Goal: Task Accomplishment & Management: Complete application form

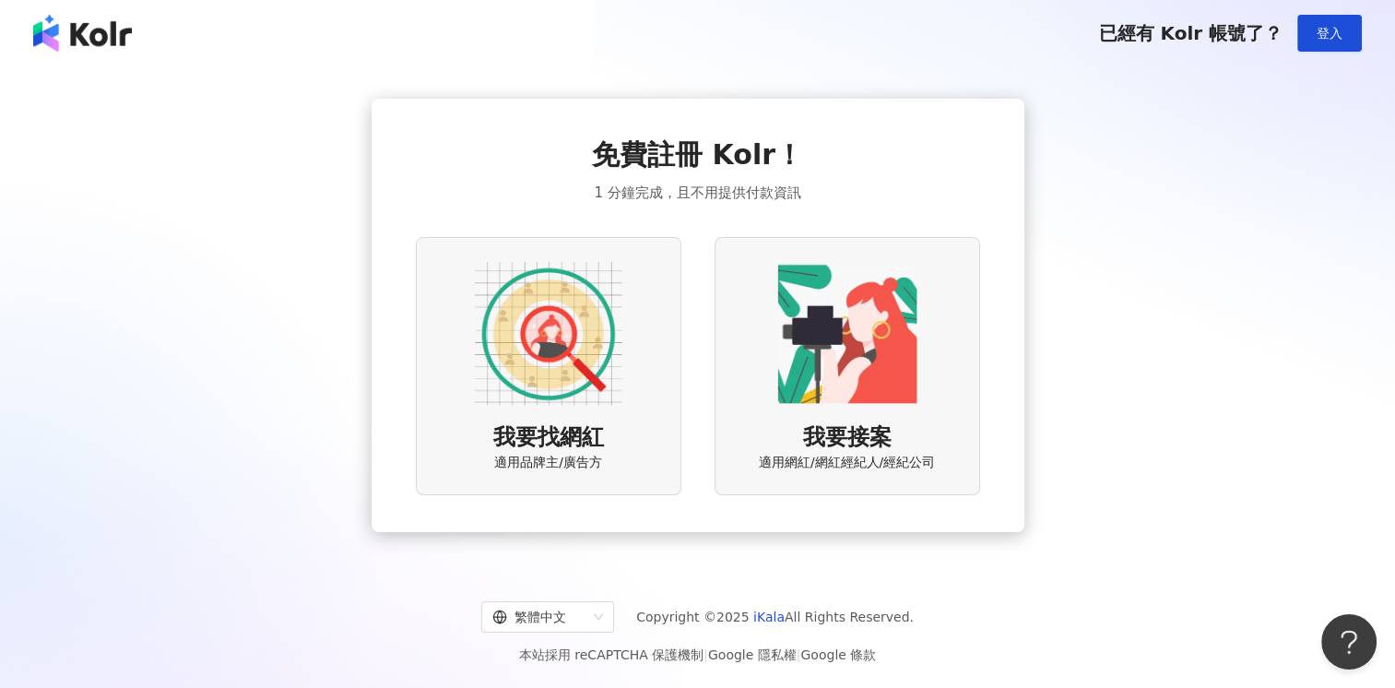
click at [510, 354] on img at bounding box center [549, 334] width 148 height 148
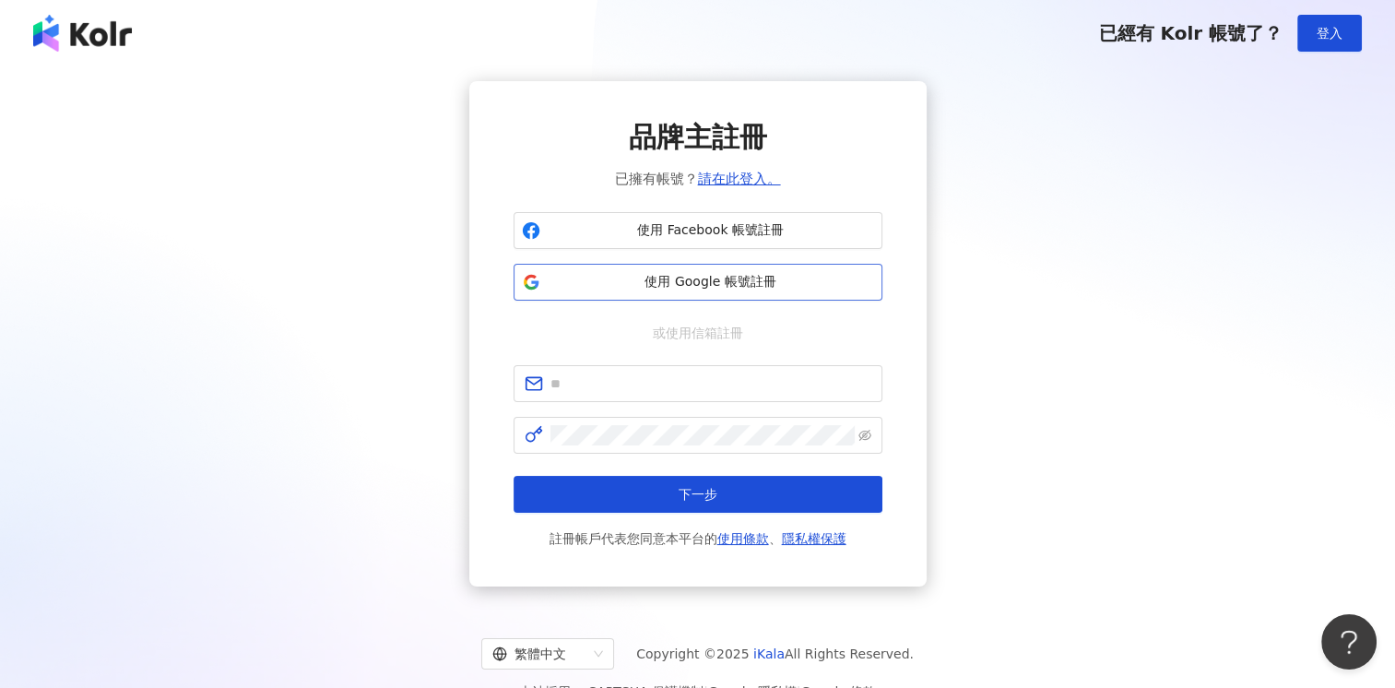
click at [693, 289] on span "使用 Google 帳號註冊" at bounding box center [711, 282] width 326 height 18
click at [665, 281] on span "使用 Google 帳號註冊" at bounding box center [711, 282] width 326 height 18
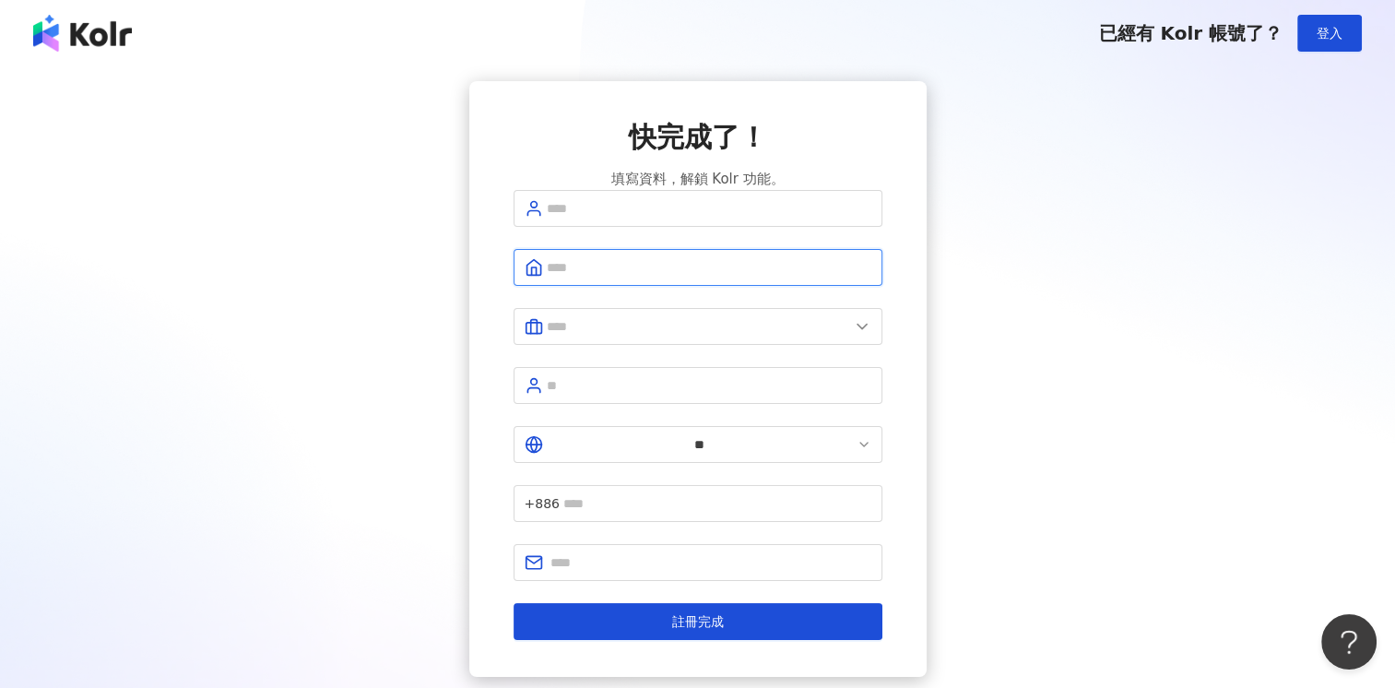
click at [683, 278] on input "text" at bounding box center [709, 267] width 325 height 20
type input "*"
type input "********"
click at [703, 334] on input "text" at bounding box center [698, 326] width 302 height 20
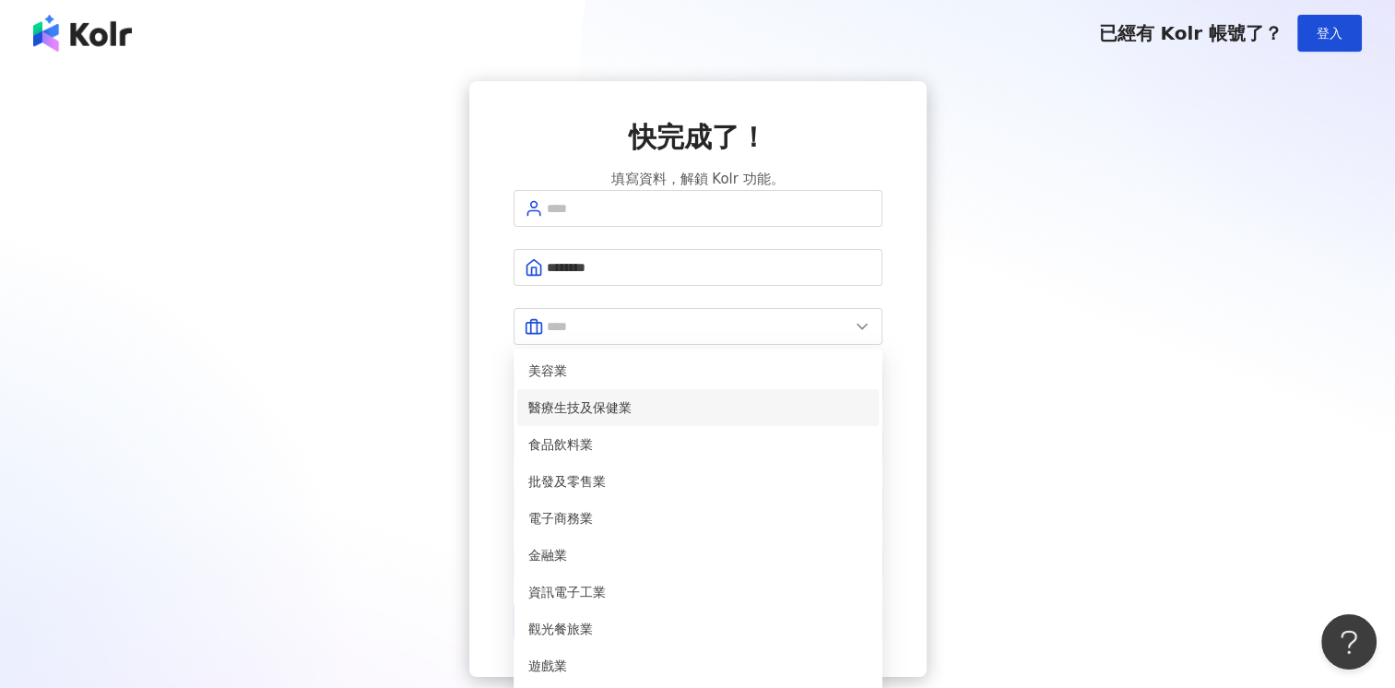
click at [647, 418] on span "醫療生技及保健業" at bounding box center [697, 407] width 339 height 20
type input "********"
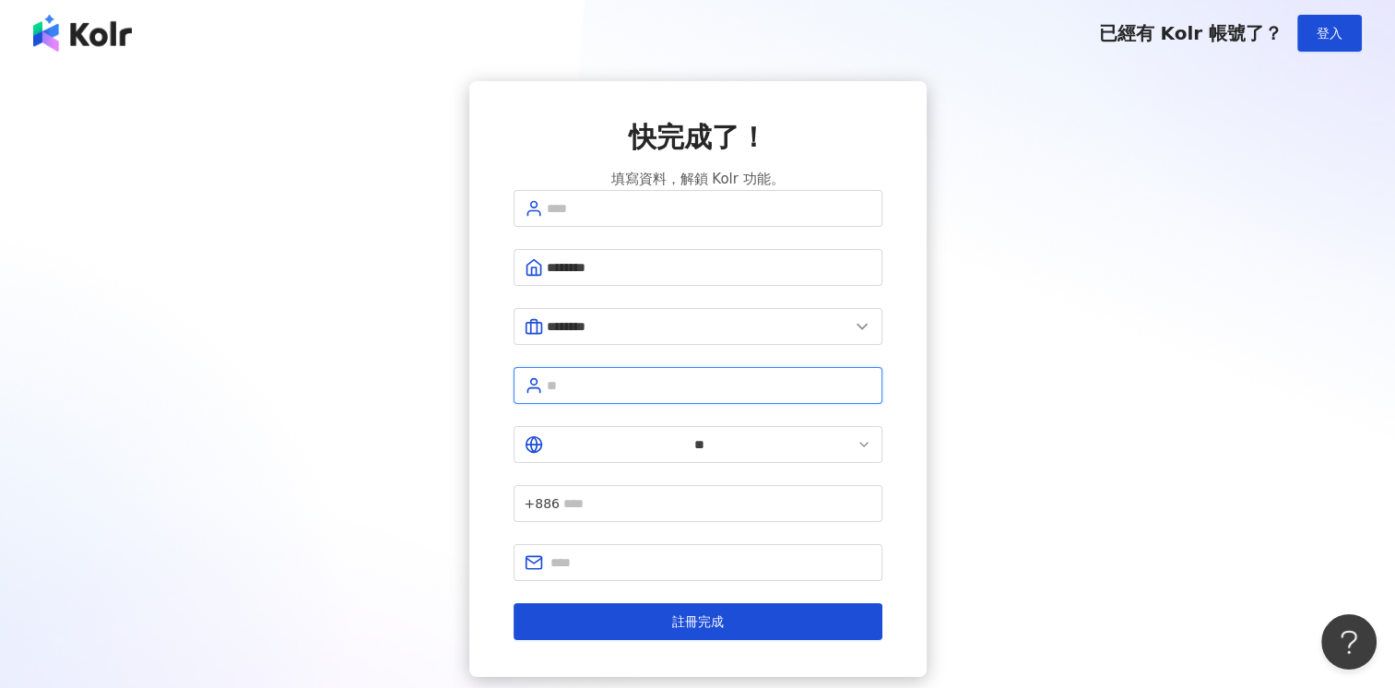
click at [598, 393] on input "text" at bounding box center [709, 385] width 325 height 20
type input "*"
click at [653, 393] on input "**" at bounding box center [709, 385] width 325 height 20
type input "**"
click at [583, 219] on input "text" at bounding box center [709, 208] width 325 height 20
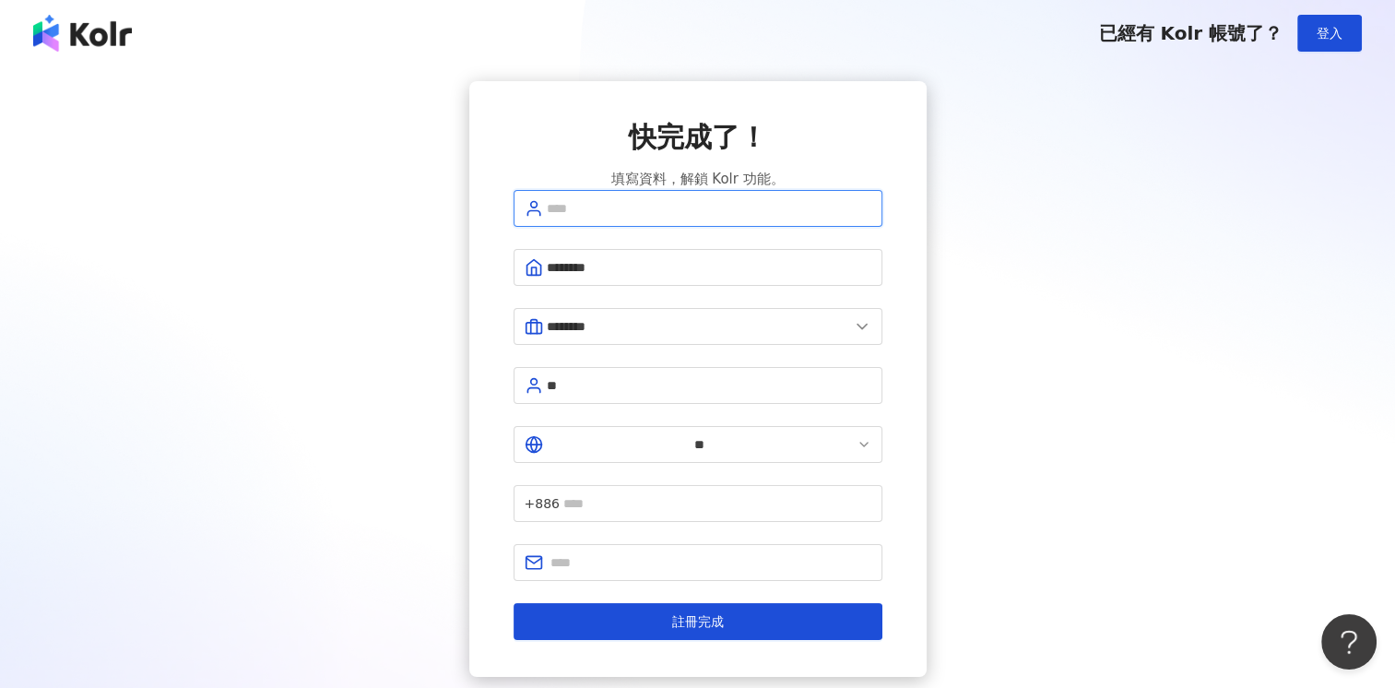
click at [591, 219] on input "text" at bounding box center [709, 208] width 325 height 20
type input "*"
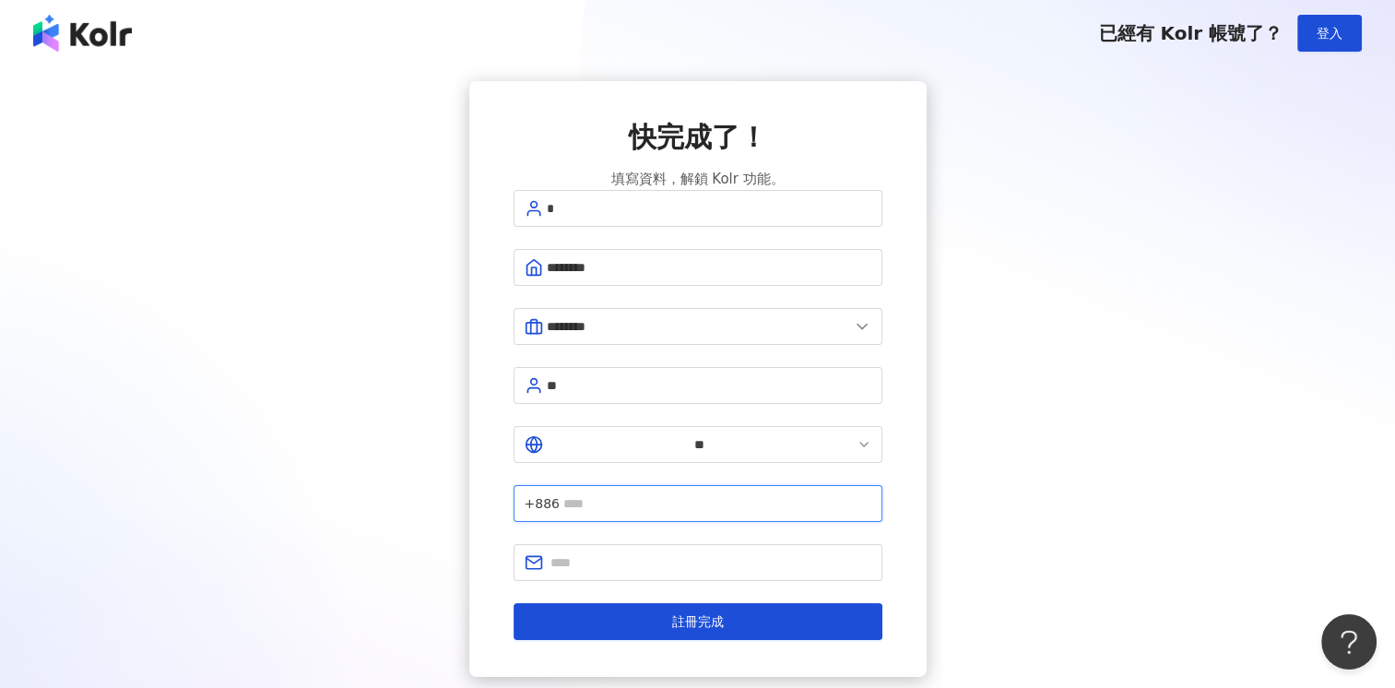
click at [661, 493] on input "text" at bounding box center [717, 503] width 308 height 20
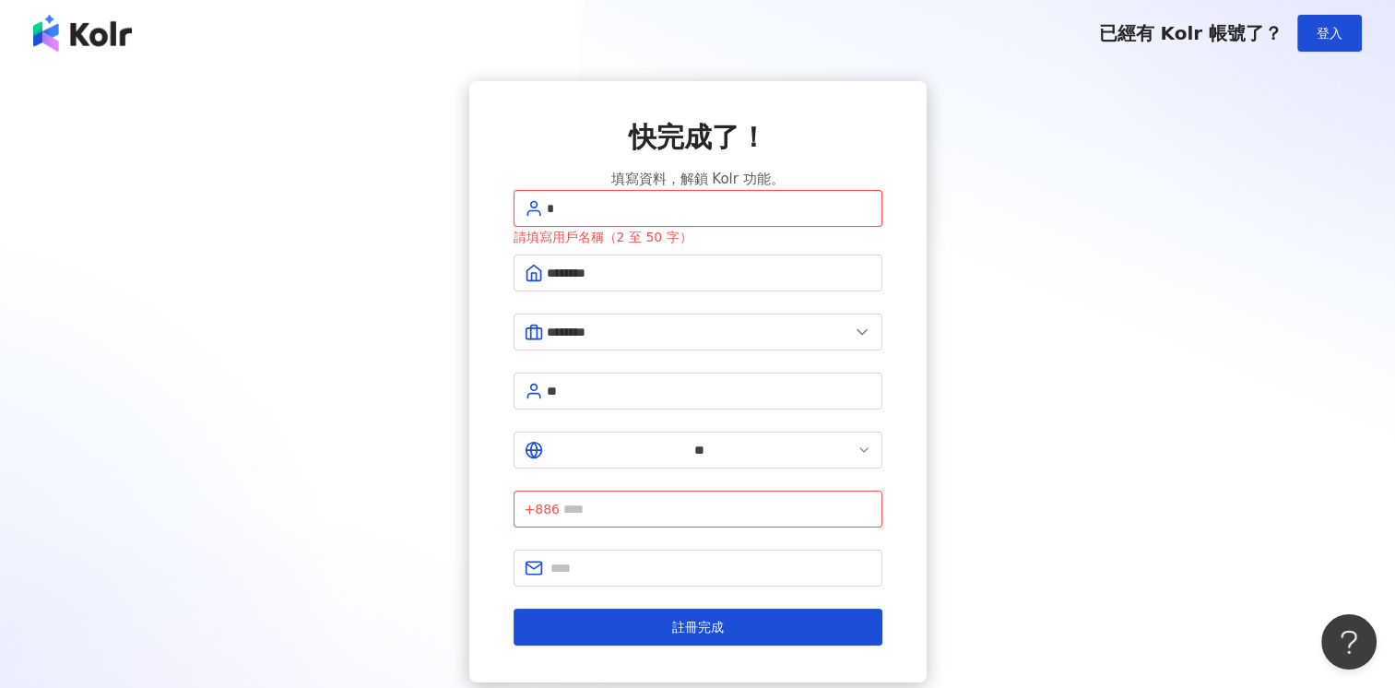
click at [639, 219] on input "*" at bounding box center [709, 208] width 325 height 20
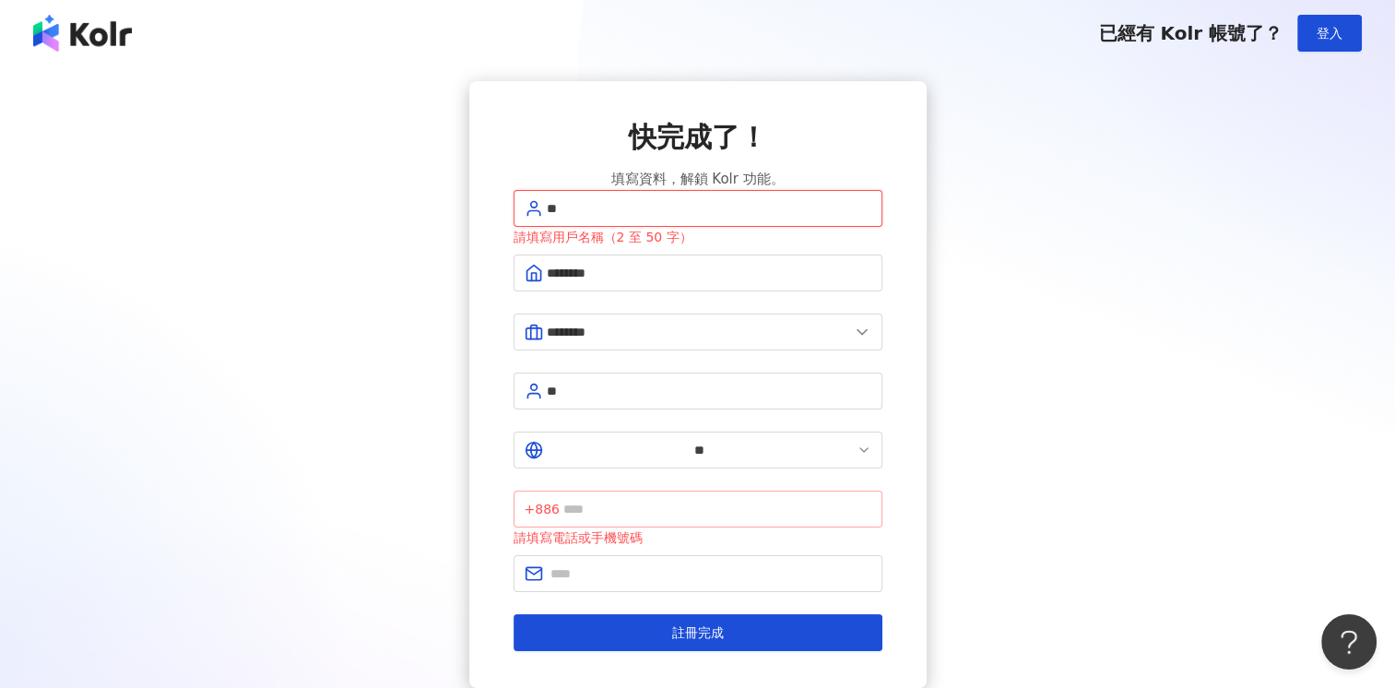
type input "**"
click at [706, 499] on input "text" at bounding box center [717, 509] width 308 height 20
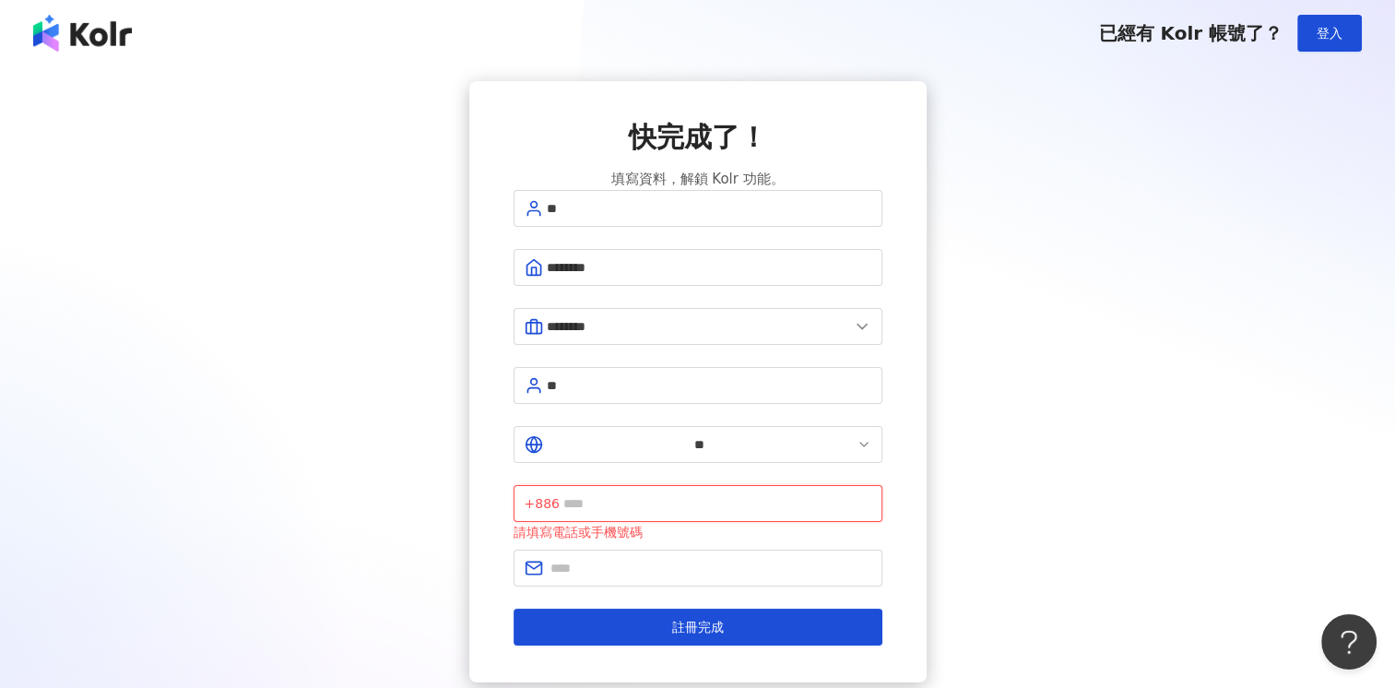
type input "**********"
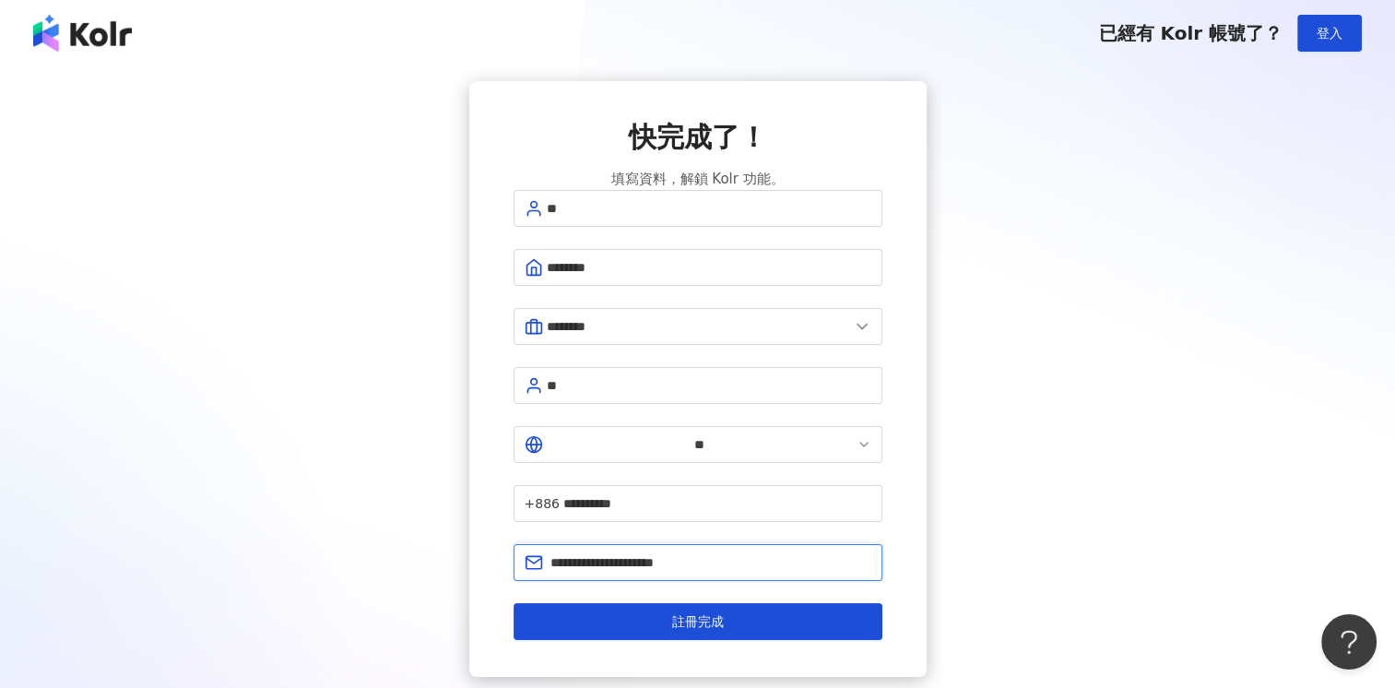
drag, startPoint x: 628, startPoint y: 503, endPoint x: 384, endPoint y: 477, distance: 245.7
click at [384, 477] on div "**********" at bounding box center [697, 379] width 1351 height 596
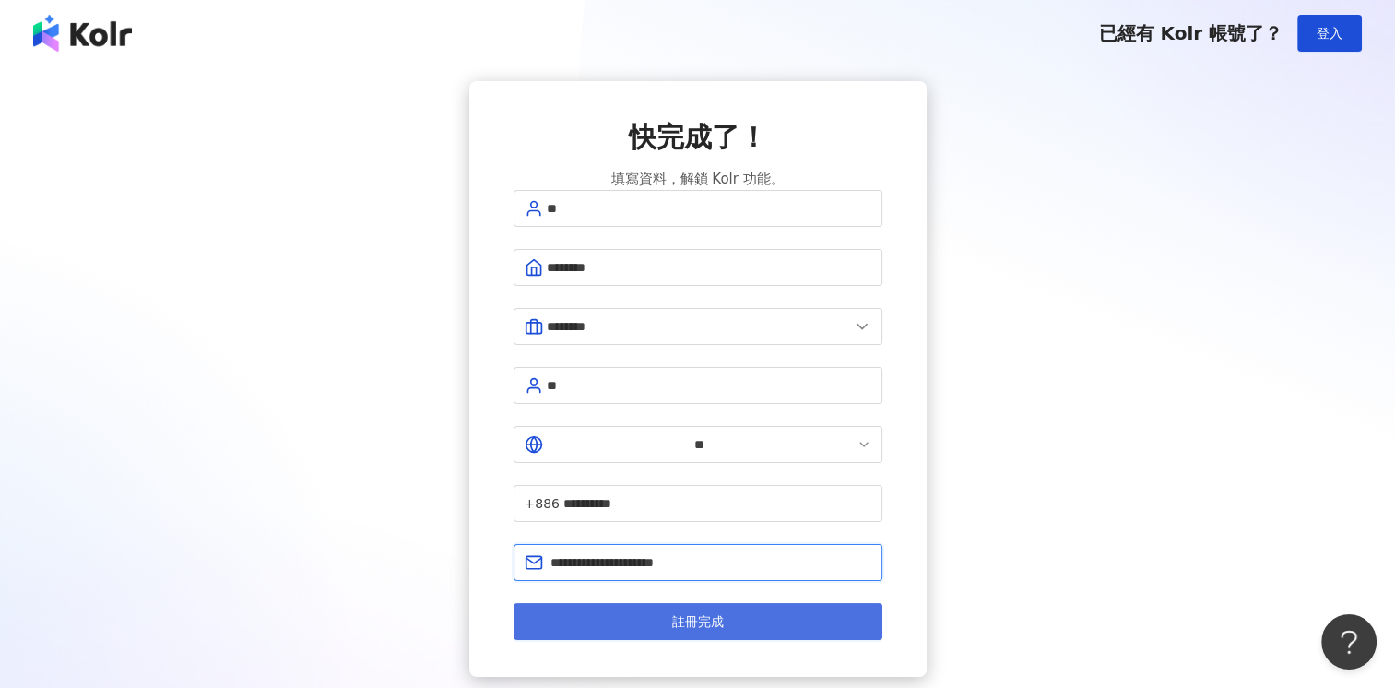
type input "**********"
click at [589, 603] on button "註冊完成" at bounding box center [698, 621] width 369 height 37
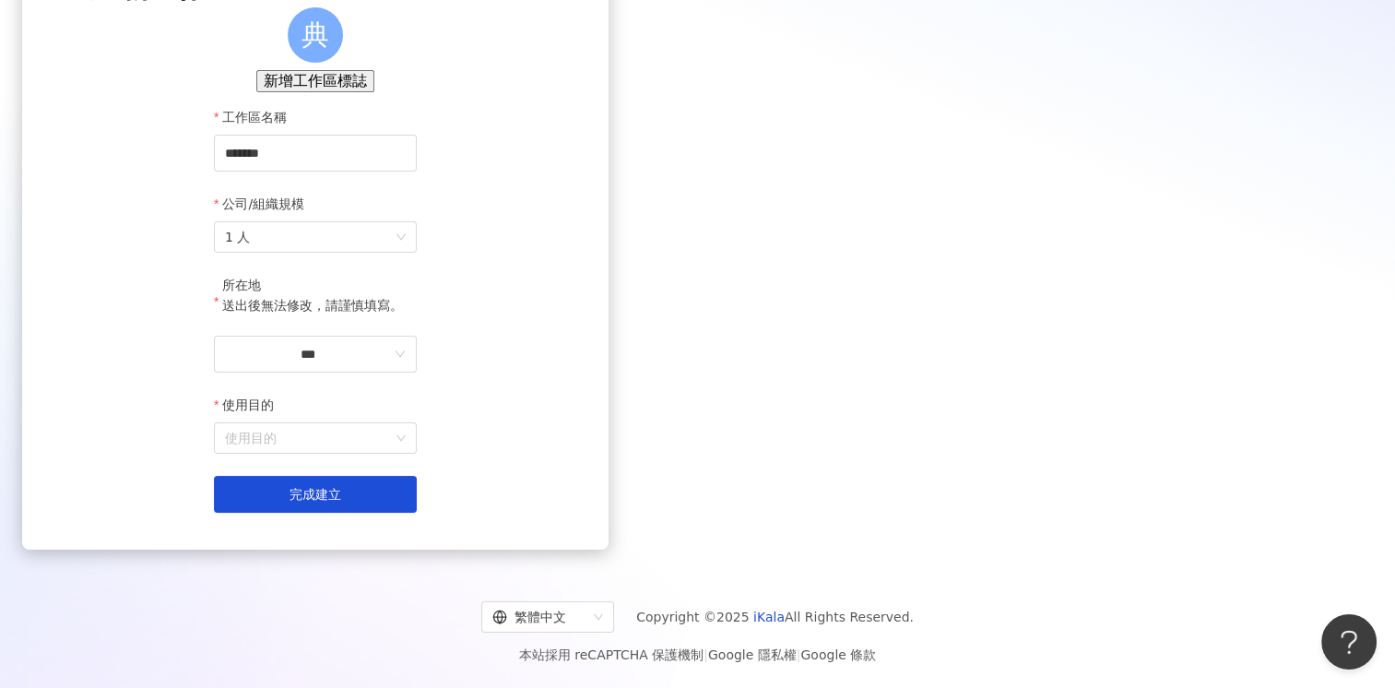
scroll to position [184, 0]
click at [318, 214] on label "公司/組織規模" at bounding box center [266, 204] width 104 height 20
click at [406, 245] on input "公司/組織規模" at bounding box center [315, 237] width 181 height 30
click at [406, 252] on span "1 人" at bounding box center [315, 237] width 181 height 30
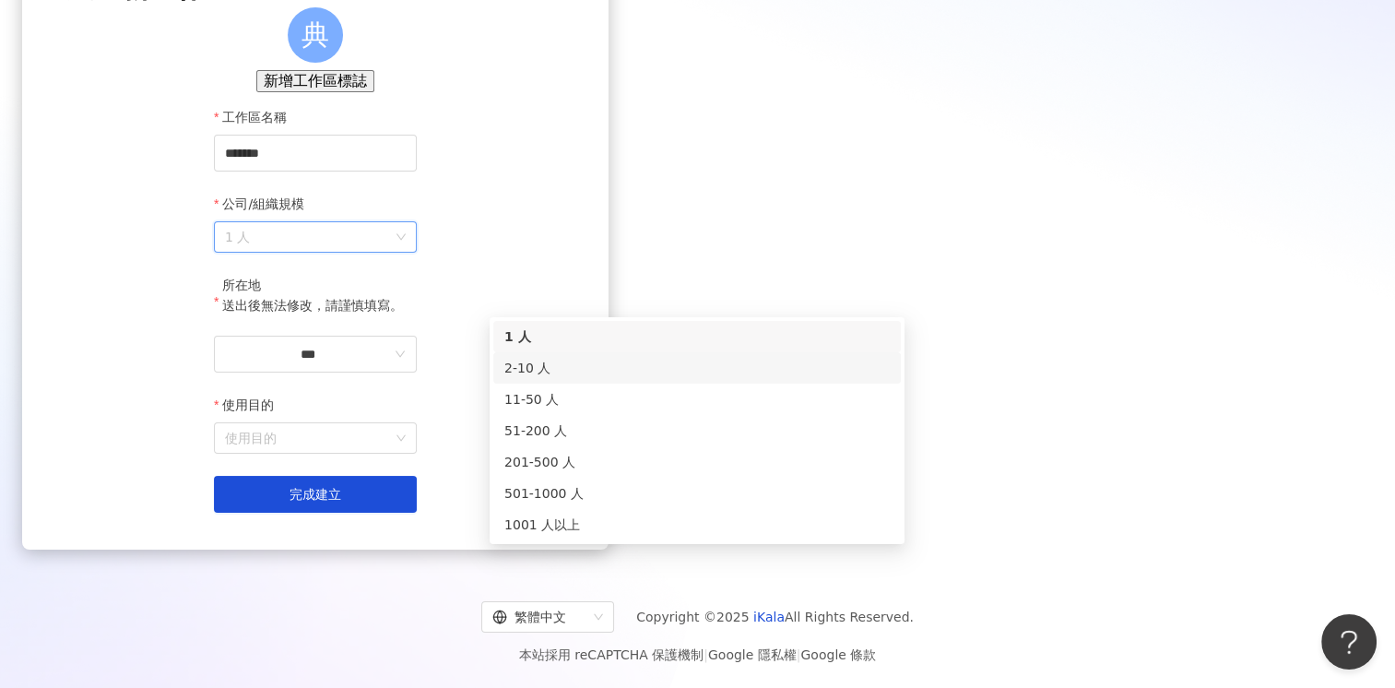
click at [576, 358] on div "2-10 人" at bounding box center [696, 368] width 385 height 20
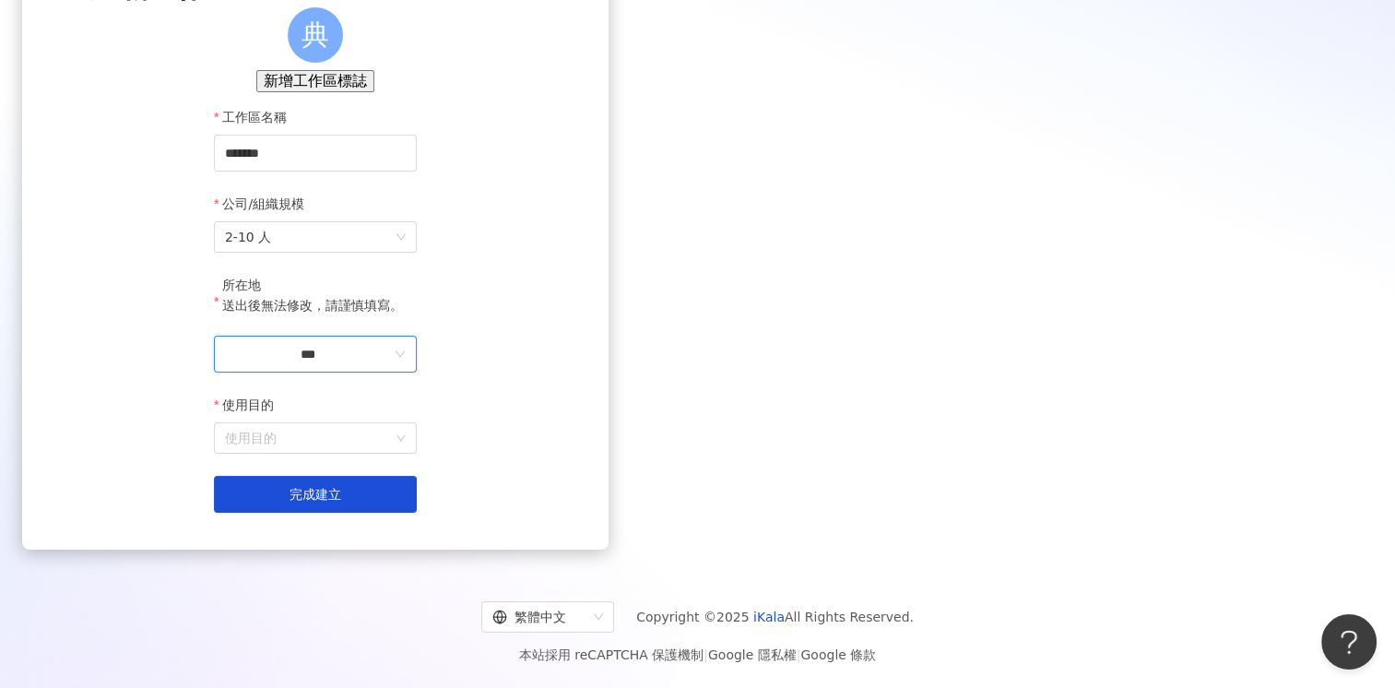
click at [391, 344] on input "***" at bounding box center [308, 354] width 166 height 20
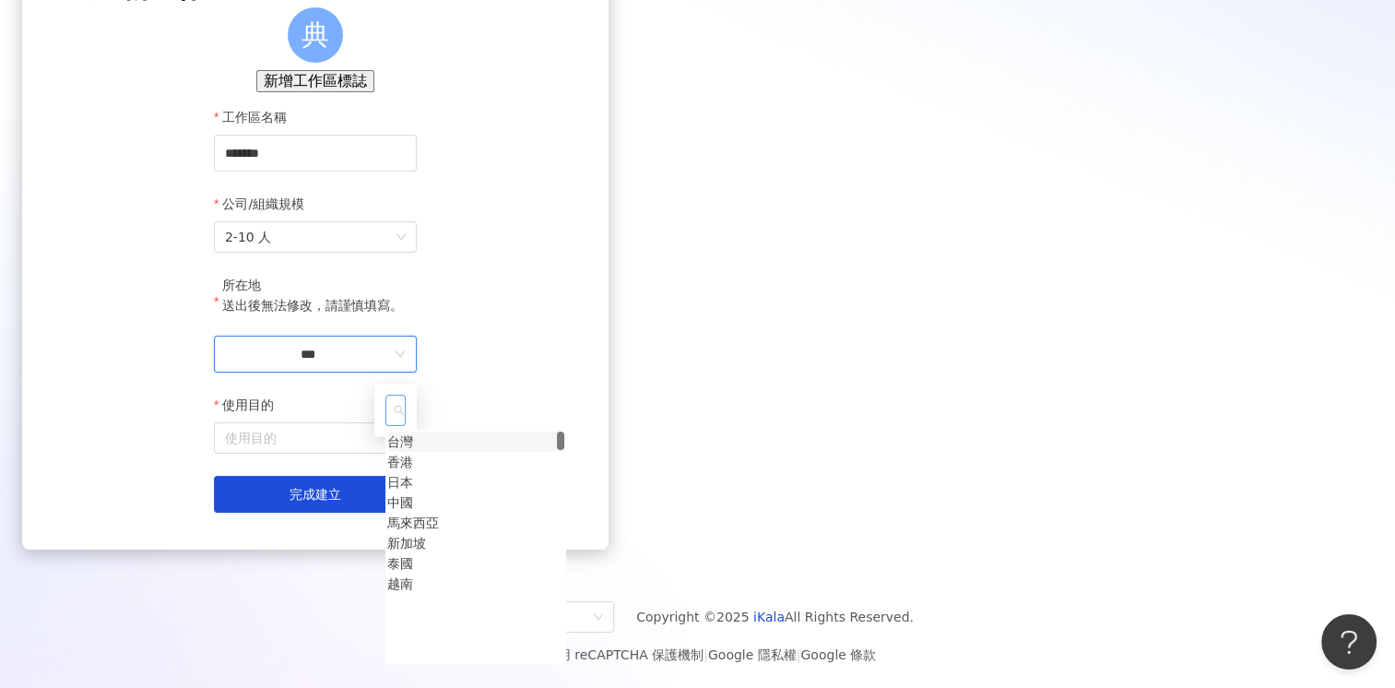
click at [413, 452] on div "台灣" at bounding box center [400, 442] width 26 height 20
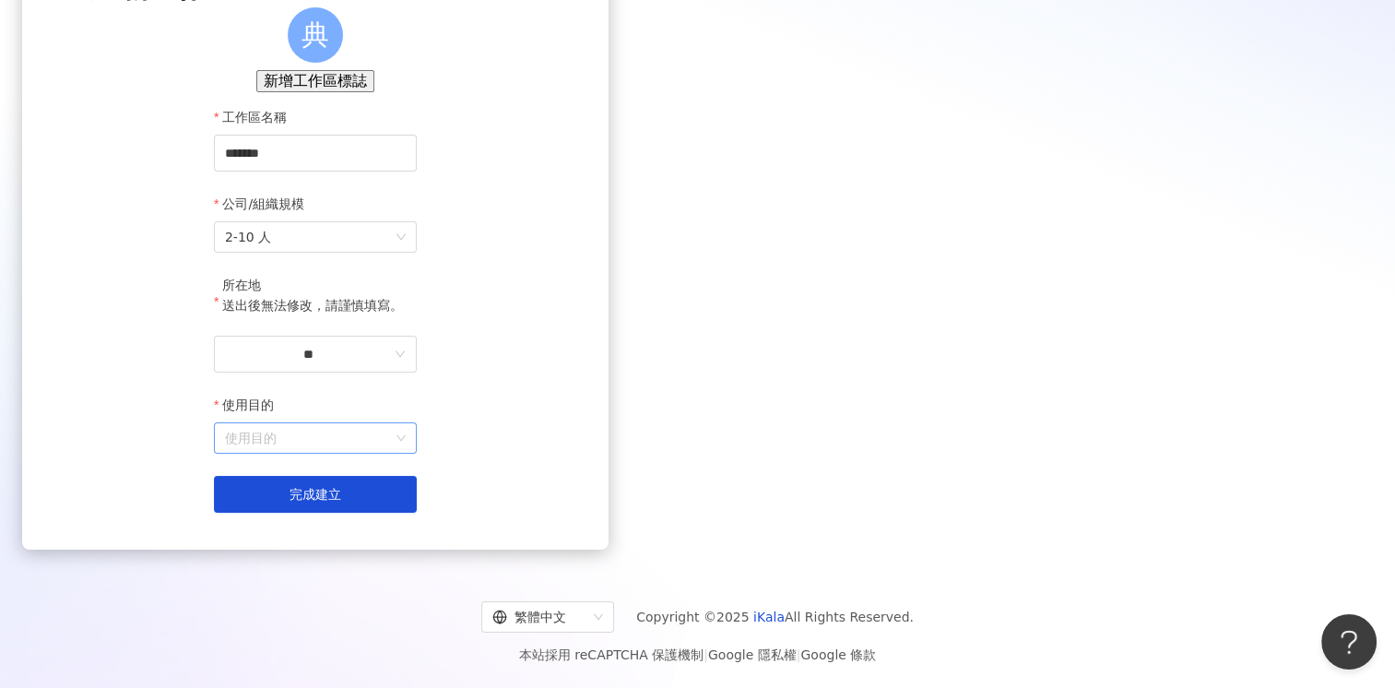
click at [406, 438] on input "使用目的" at bounding box center [315, 438] width 181 height 30
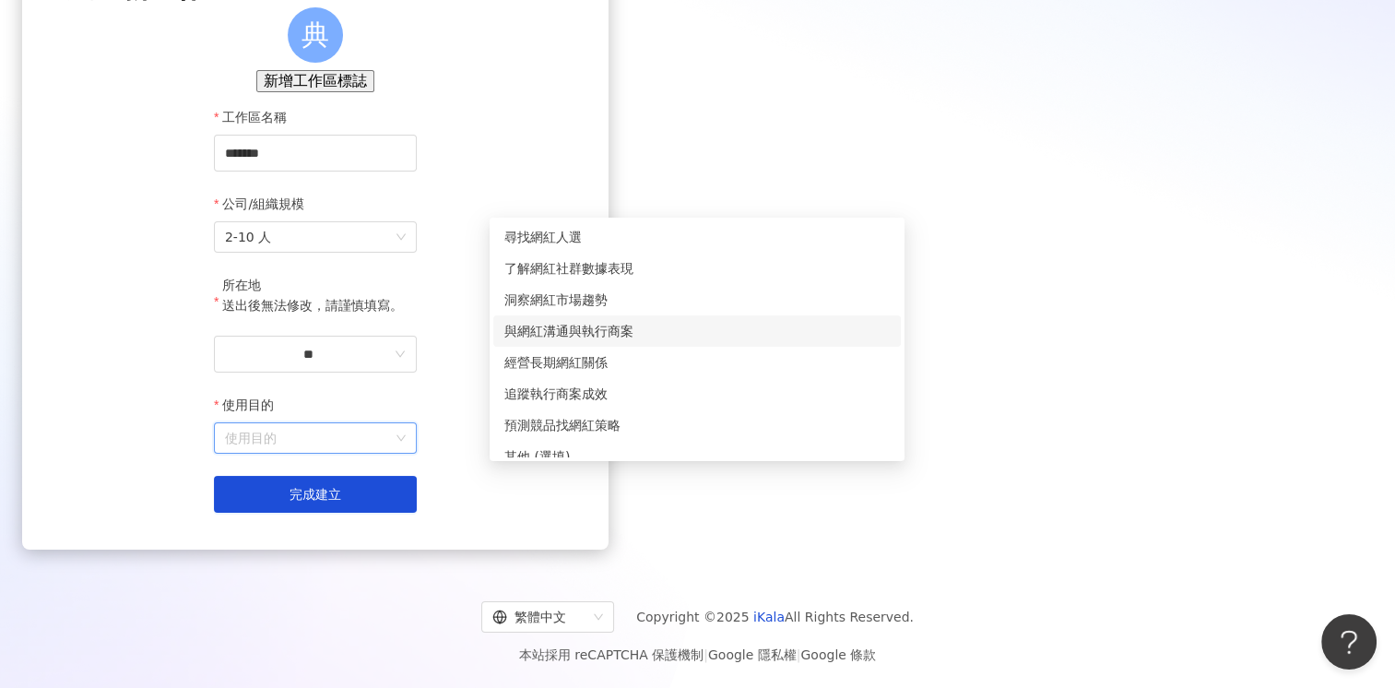
scroll to position [15, 0]
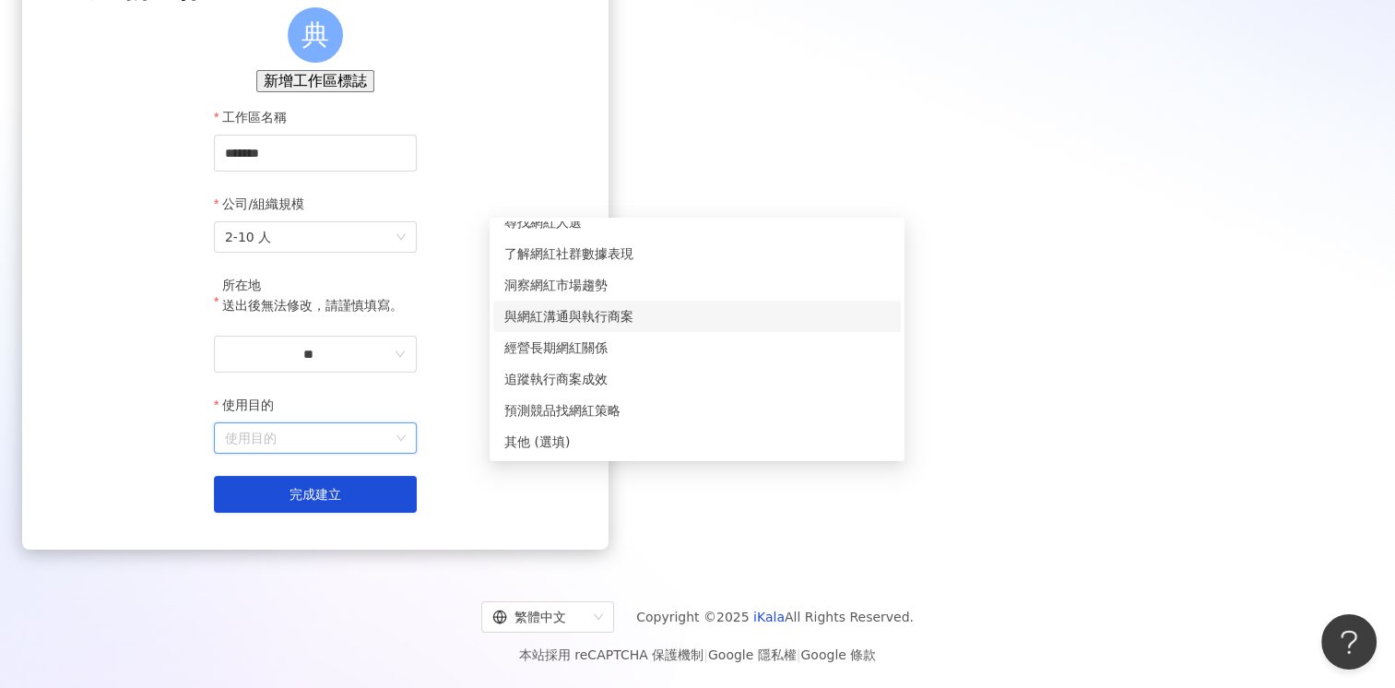
click at [621, 306] on div "與網紅溝通與執行商案" at bounding box center [696, 316] width 385 height 20
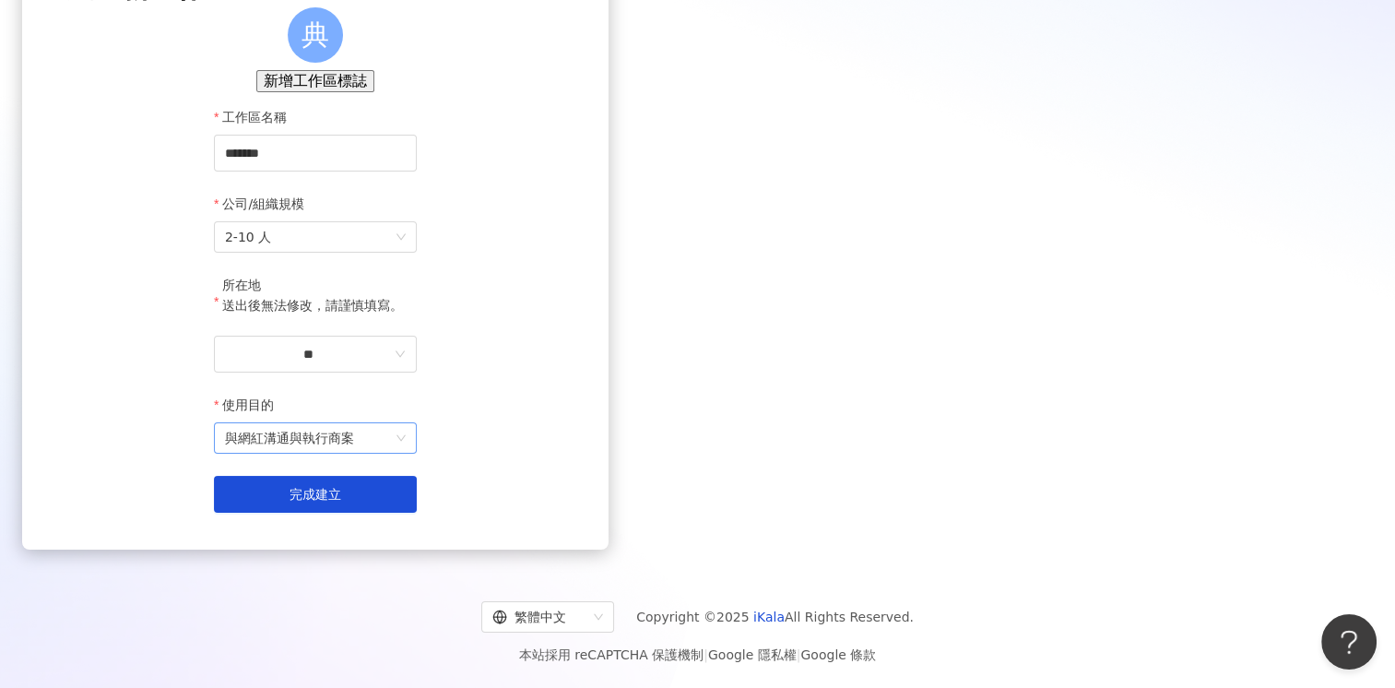
click at [406, 453] on span "與網紅溝通與執行商案" at bounding box center [315, 438] width 181 height 30
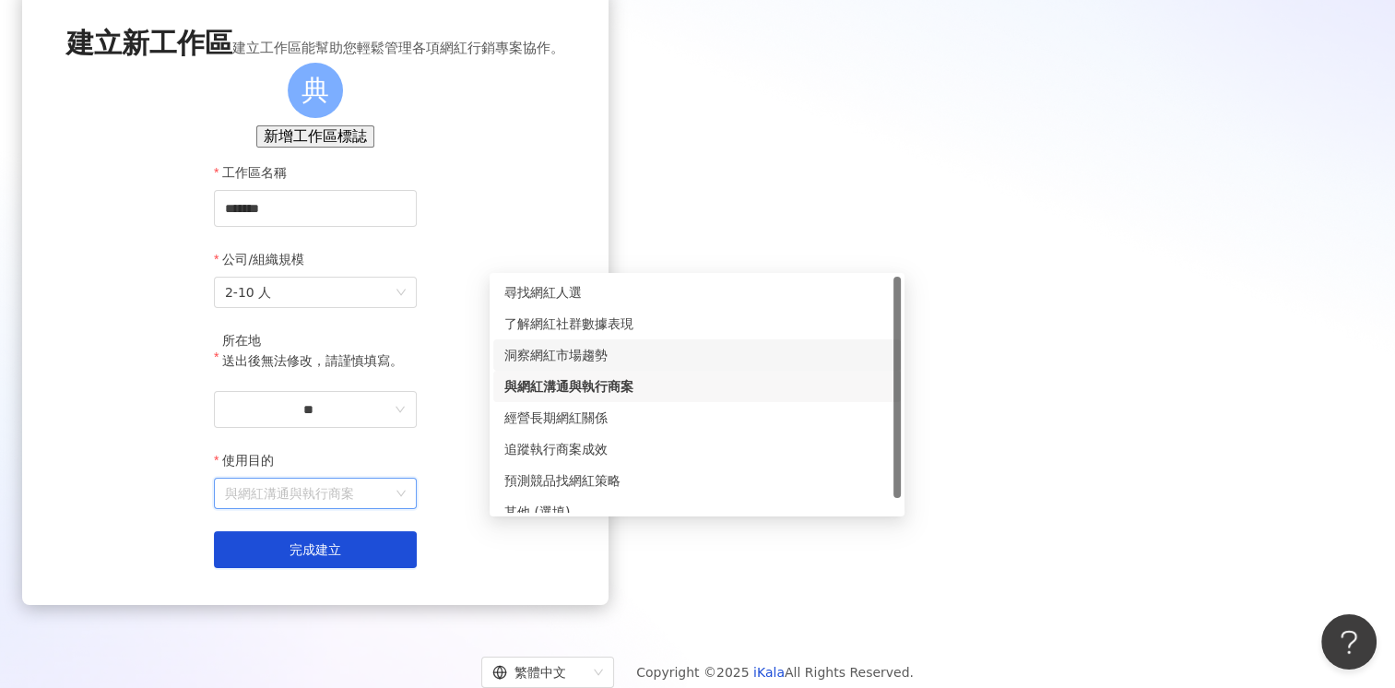
scroll to position [0, 0]
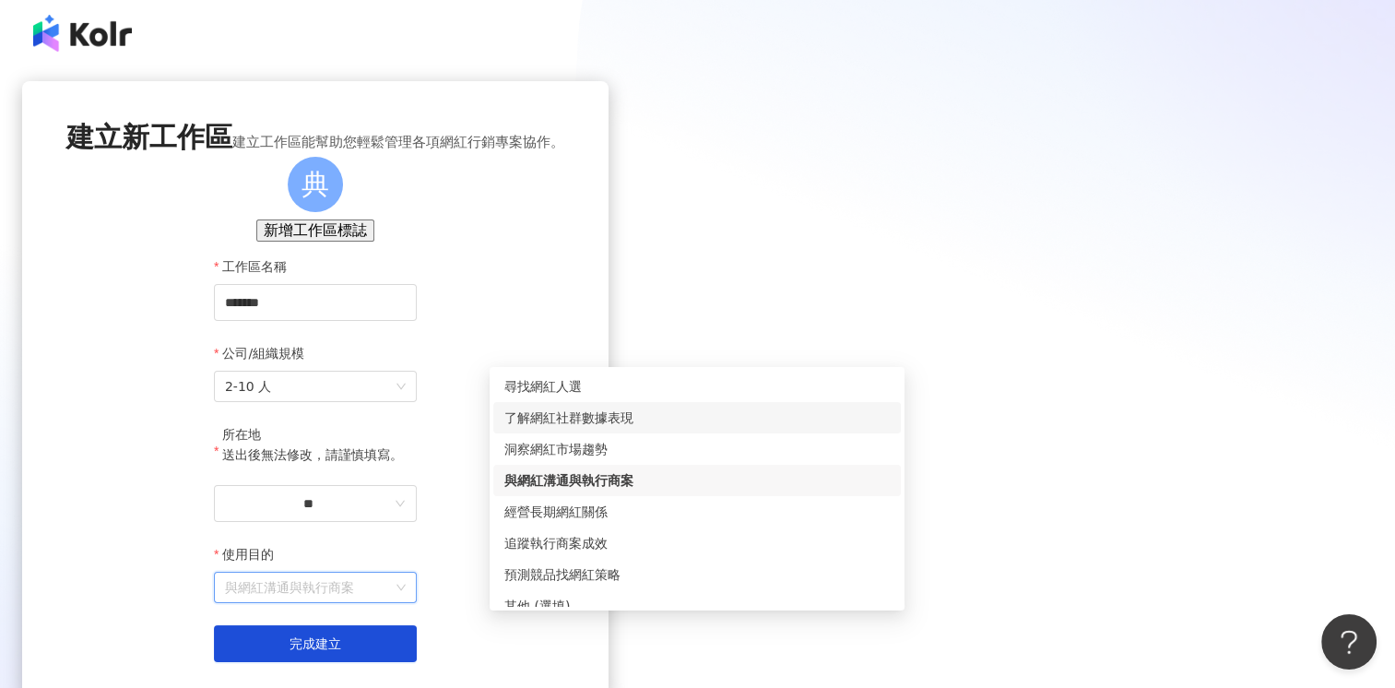
click at [600, 419] on div "了解網紅社群數據表現" at bounding box center [696, 418] width 385 height 20
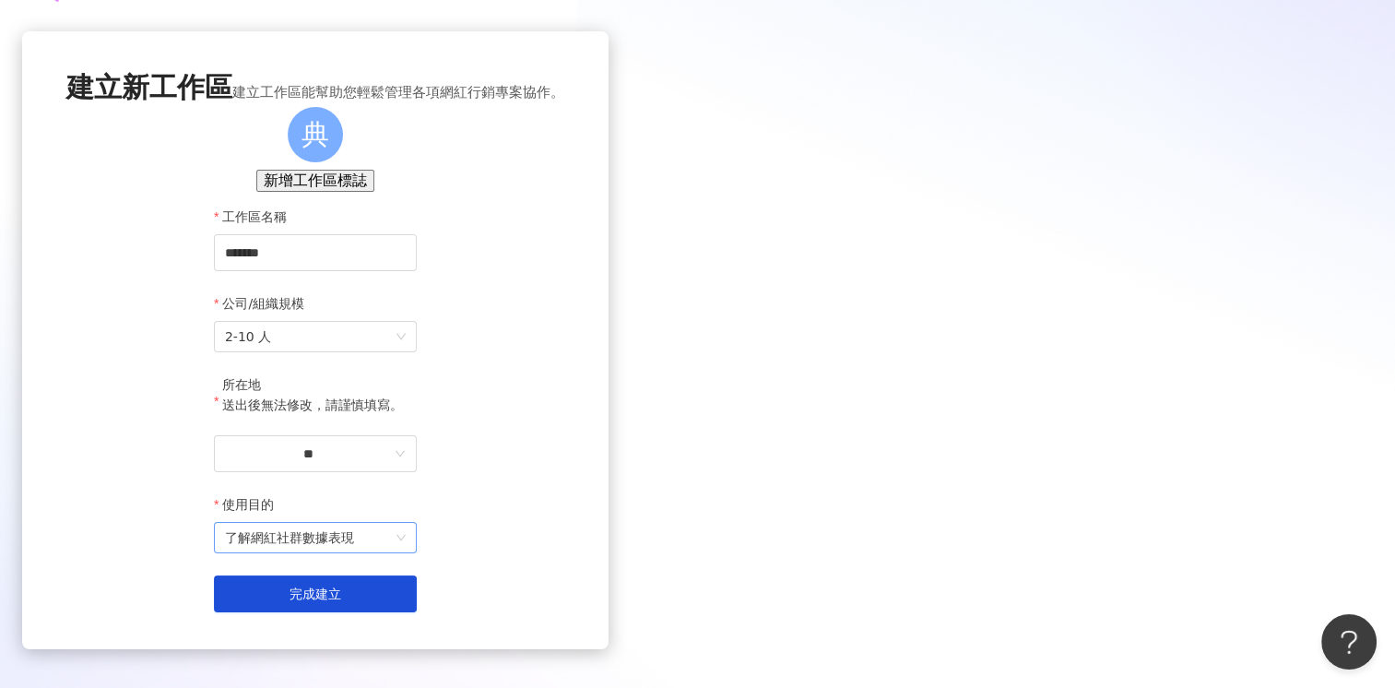
scroll to position [92, 0]
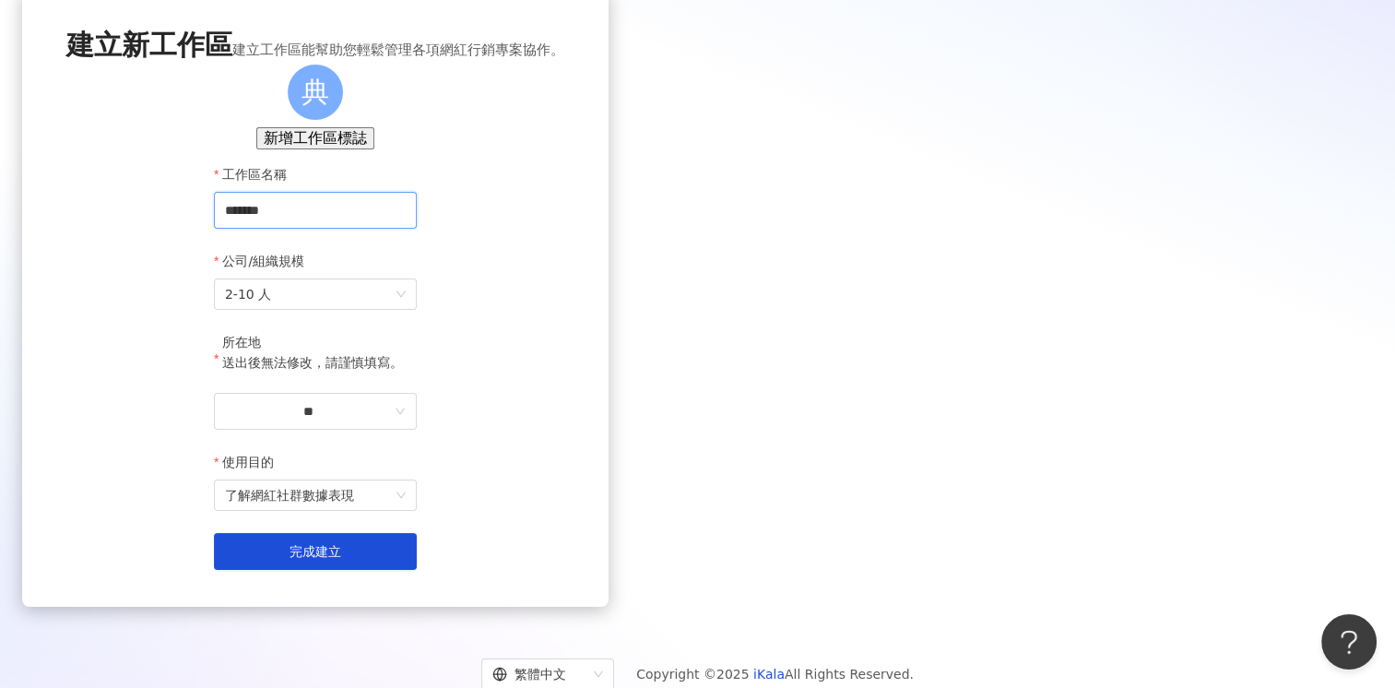
click at [417, 229] on input "*******" at bounding box center [315, 210] width 203 height 37
drag, startPoint x: 525, startPoint y: 269, endPoint x: 417, endPoint y: 271, distance: 107.9
click at [417, 271] on div "建立新工作區 建立工作區能幫助您輕鬆管理各項網紅行銷專案協作。 典 新增工作區標誌 工作區名稱 ******* 公司/組織規模 2-10 人 所在地 送出後無…" at bounding box center [315, 298] width 586 height 618
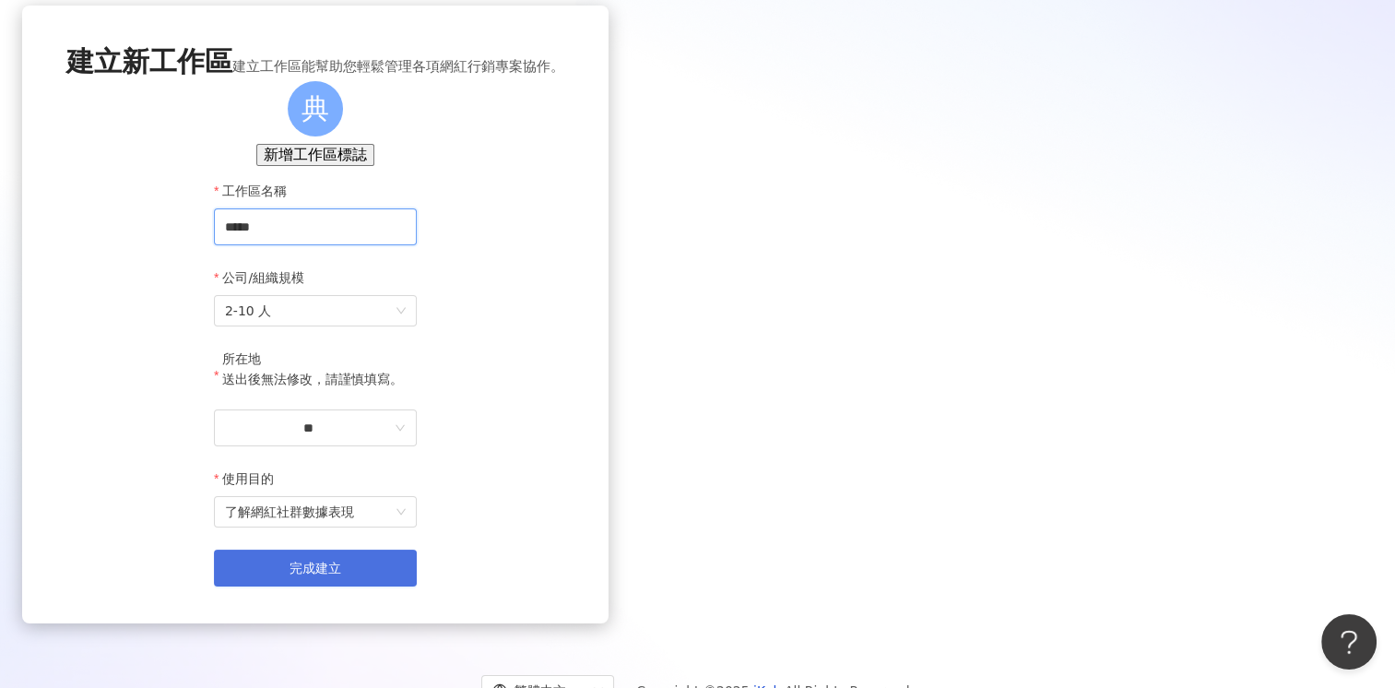
scroll to position [184, 0]
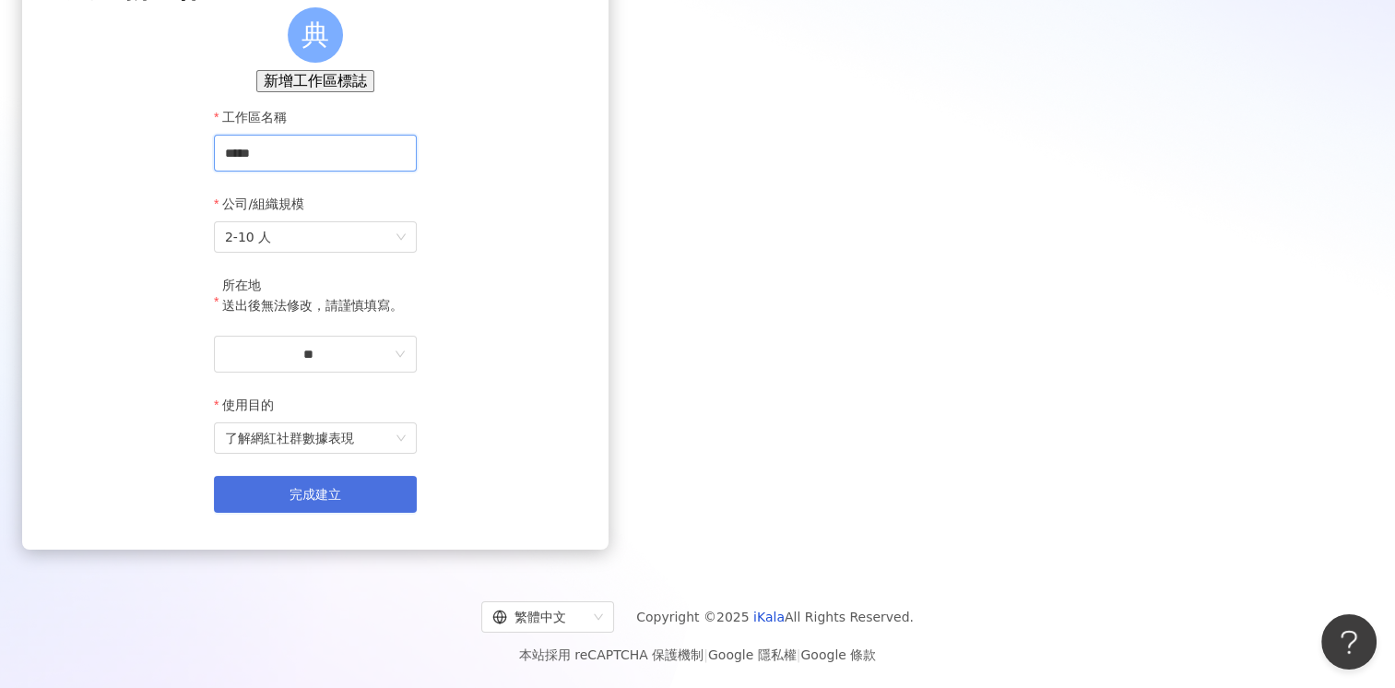
type input "*****"
click at [417, 492] on button "完成建立" at bounding box center [315, 494] width 203 height 37
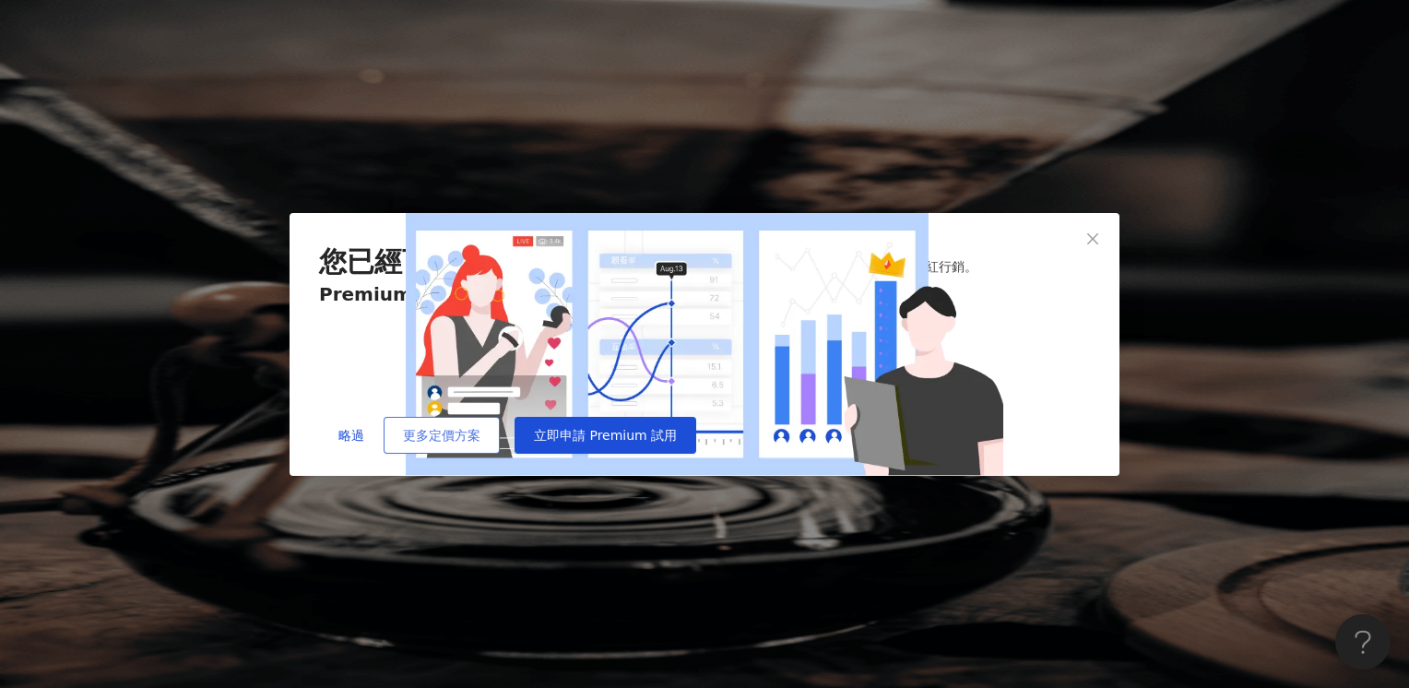
click at [480, 443] on span "更多定價方案" at bounding box center [441, 435] width 77 height 15
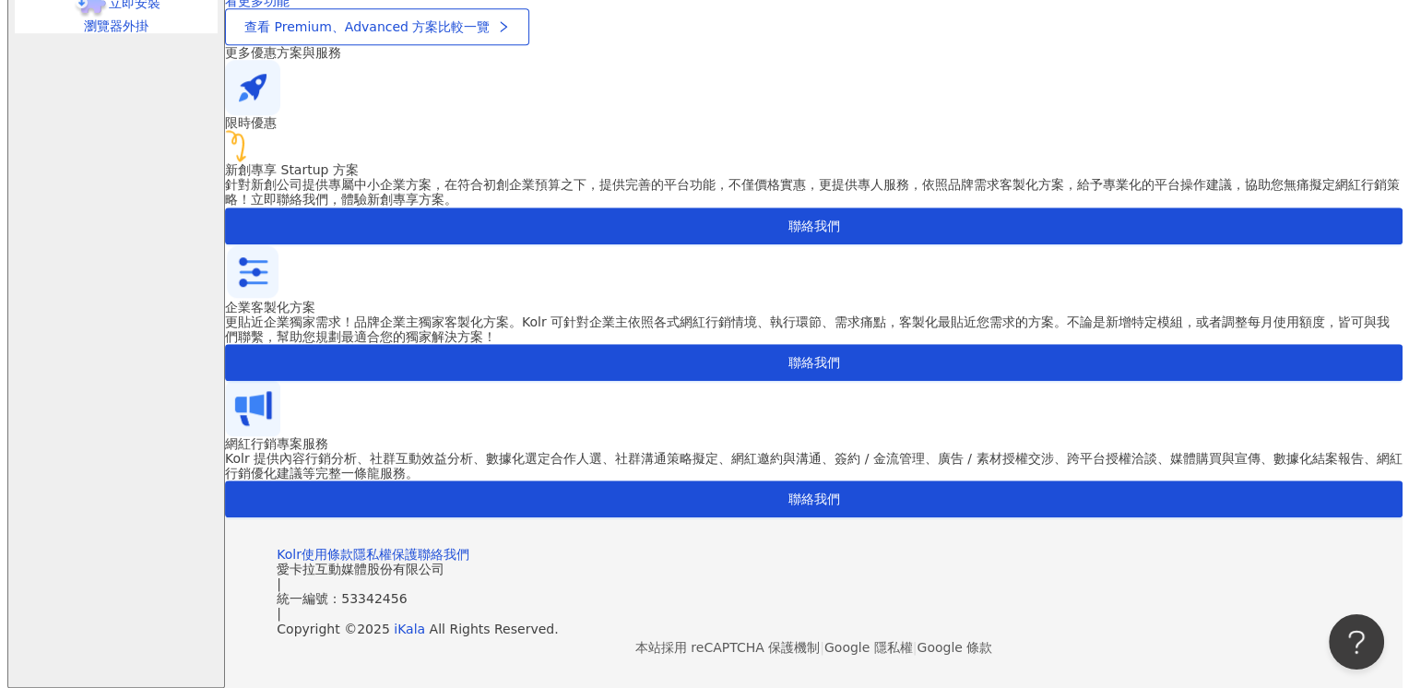
scroll to position [1475, 0]
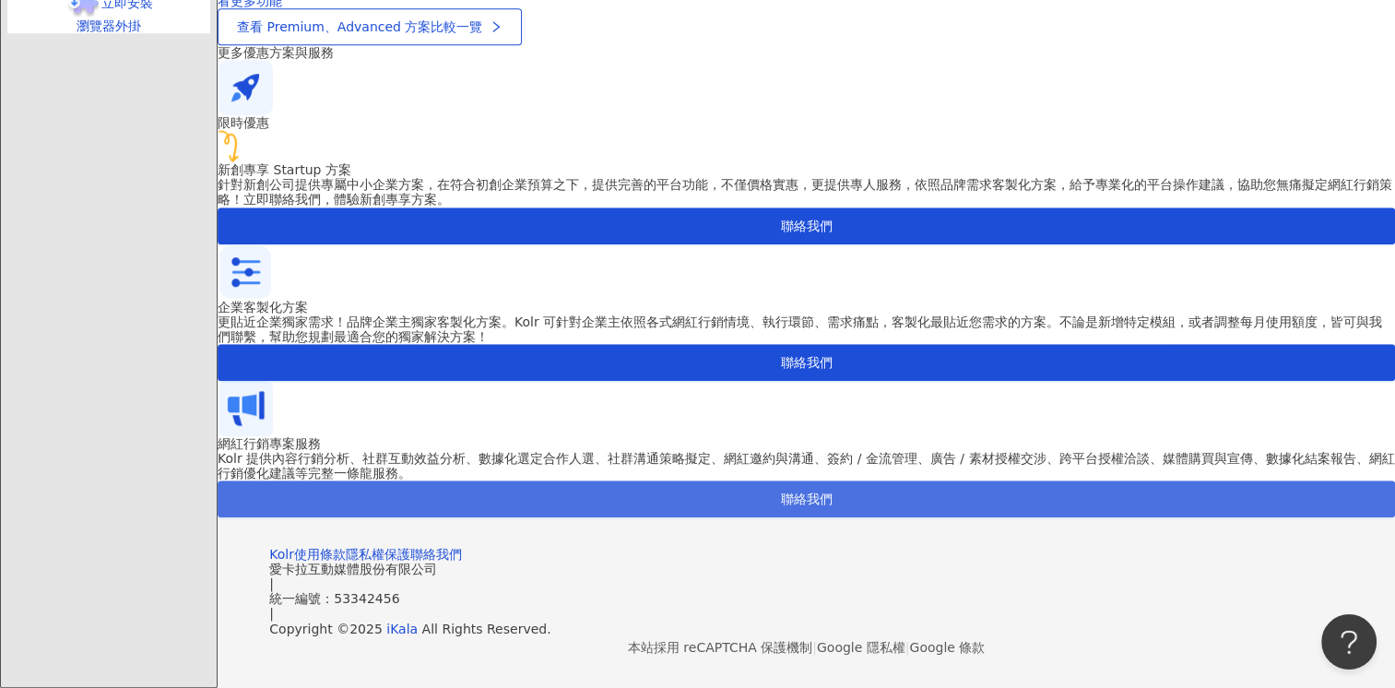
click at [833, 506] on span "聯絡我們" at bounding box center [807, 498] width 52 height 15
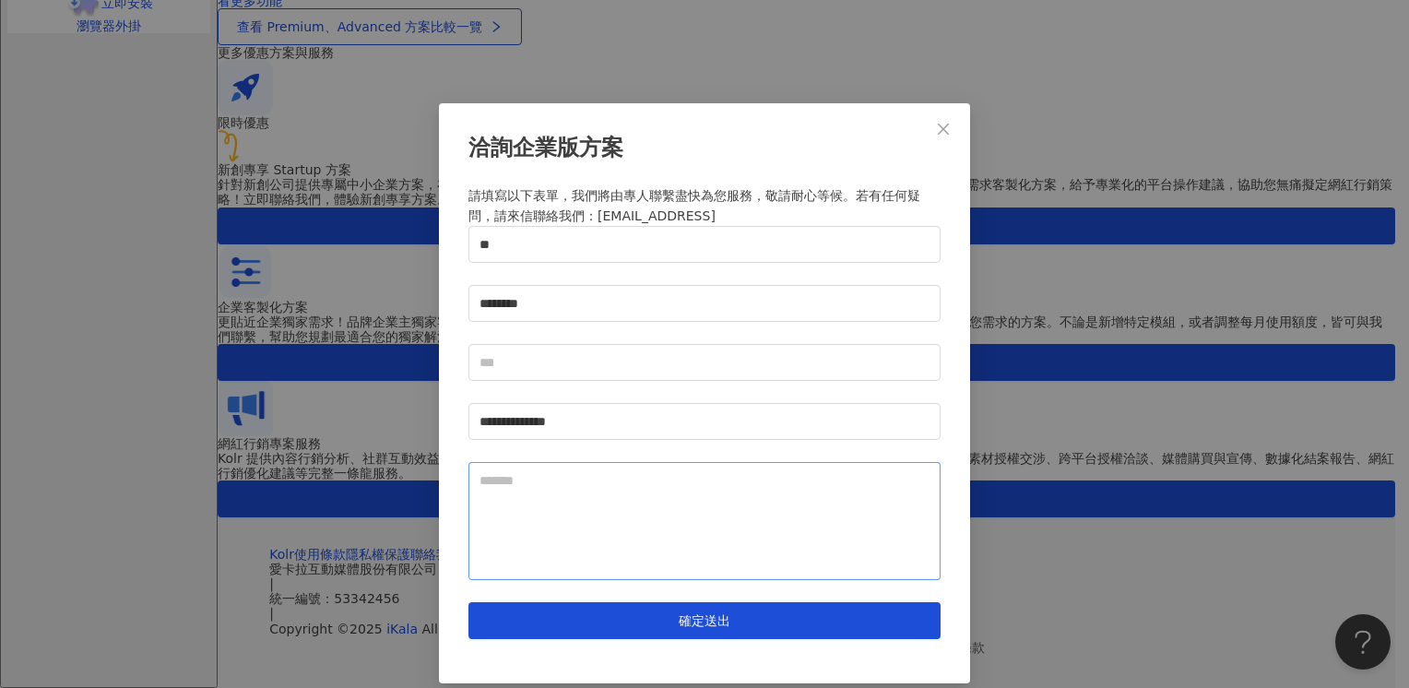
scroll to position [15, 0]
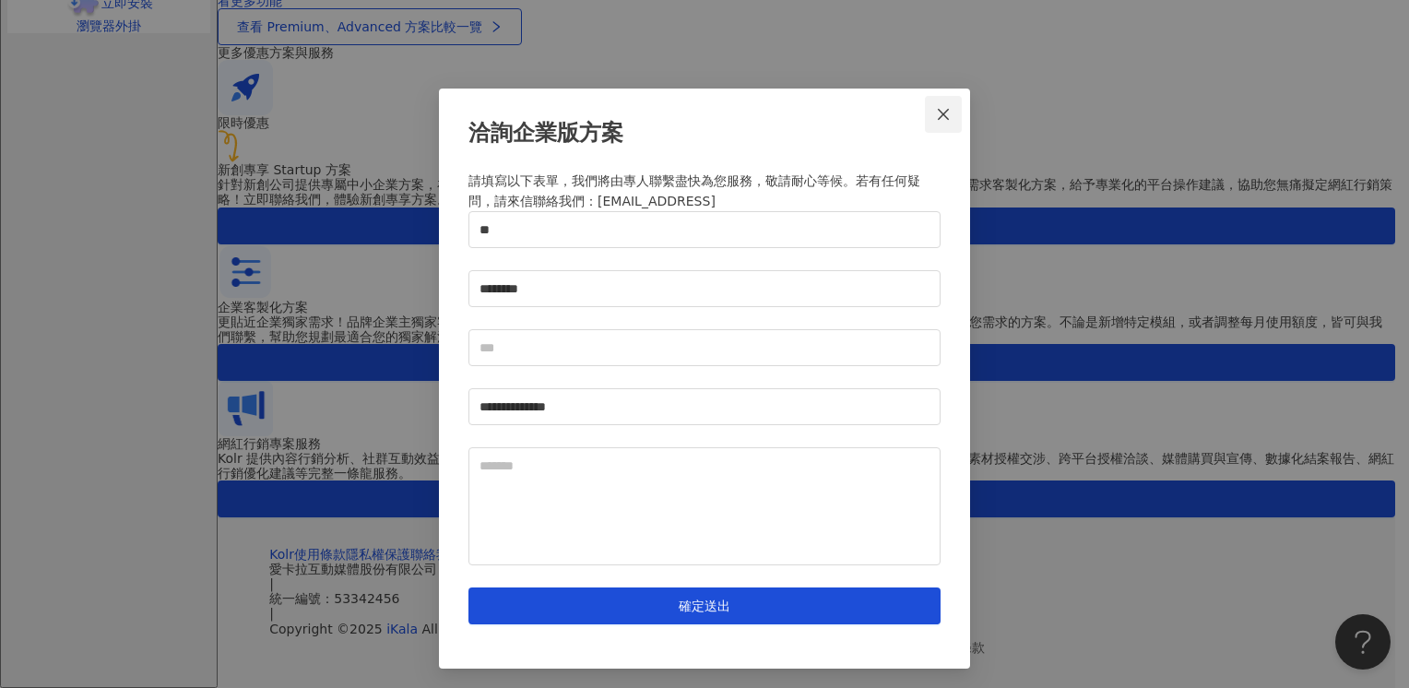
click at [938, 113] on icon "close" at bounding box center [943, 114] width 11 height 11
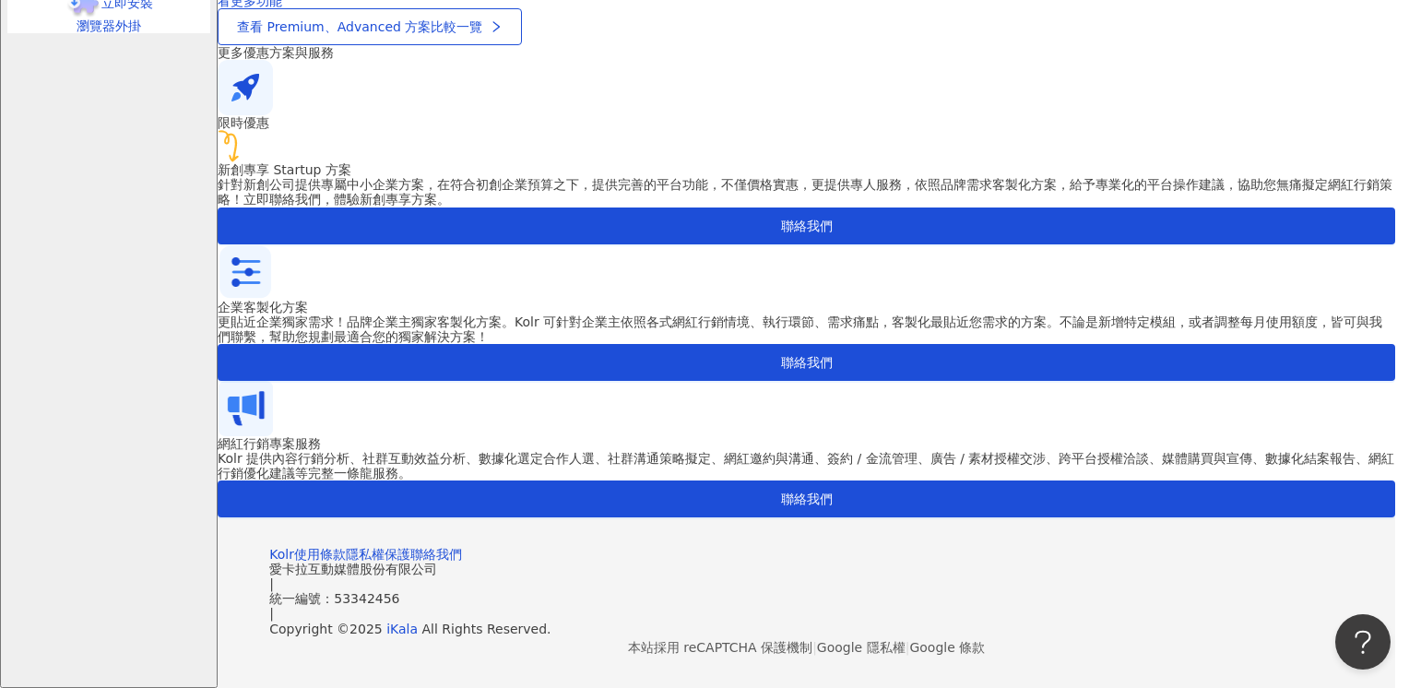
scroll to position [0, 0]
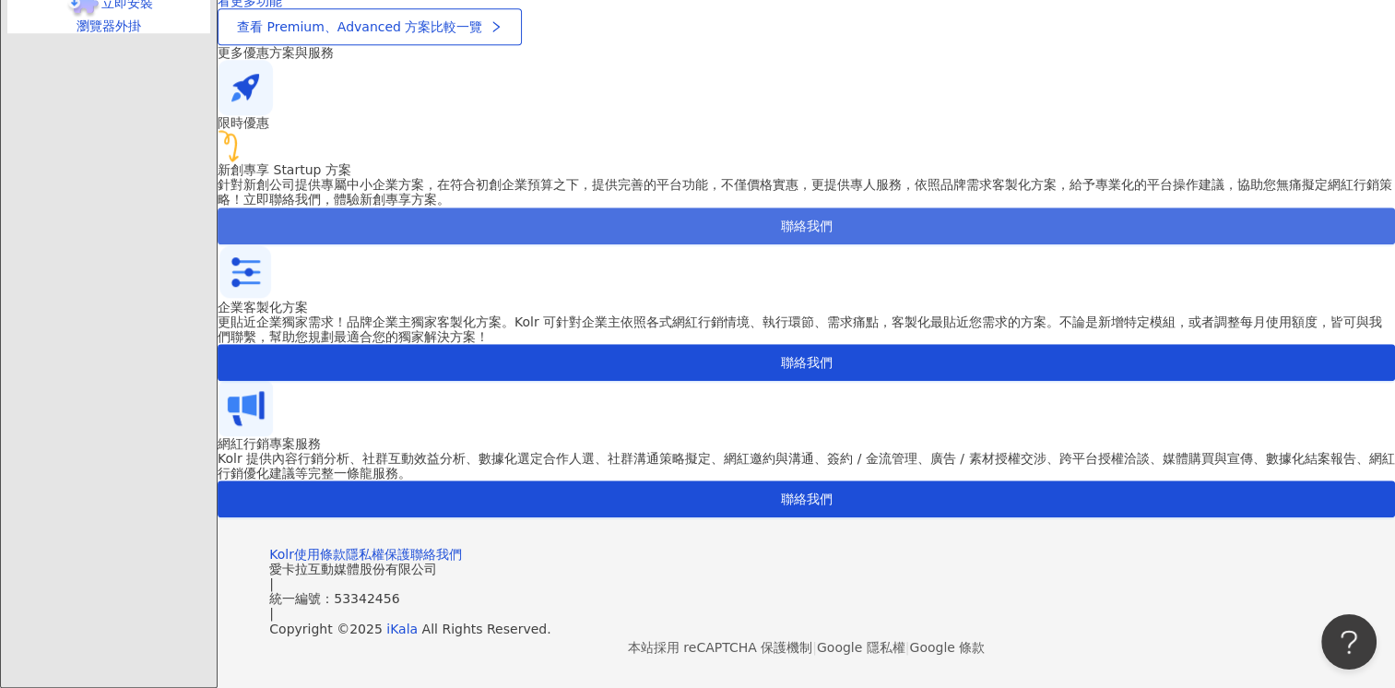
click at [384, 244] on button "聯絡我們" at bounding box center [806, 225] width 1177 height 37
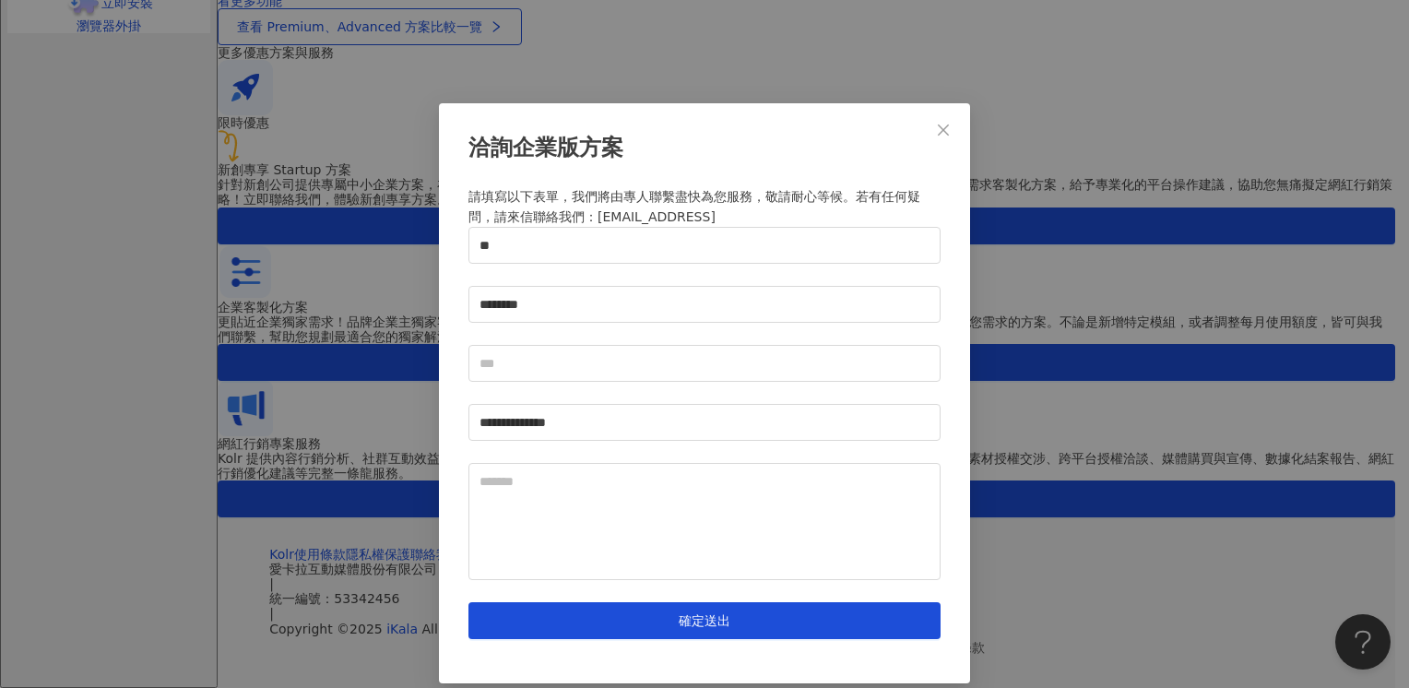
scroll to position [15, 0]
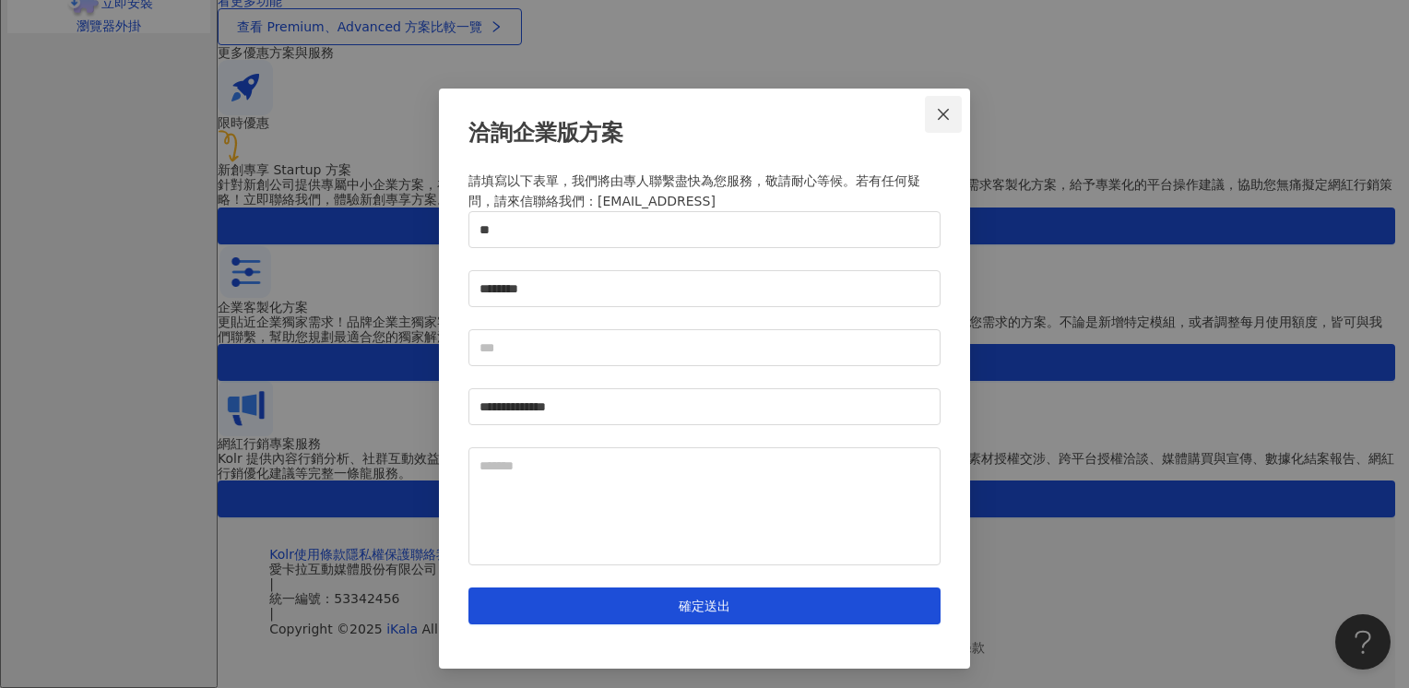
click at [936, 121] on icon "close" at bounding box center [943, 114] width 15 height 15
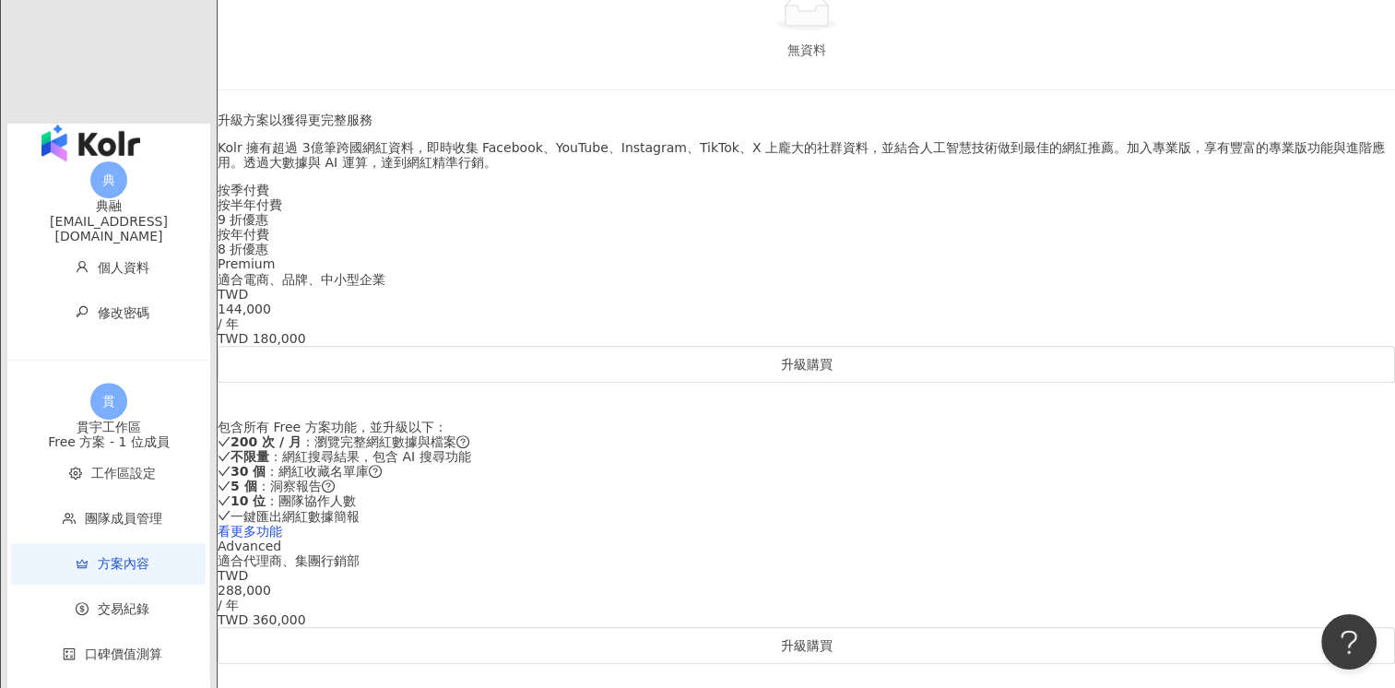
scroll to position [553, 0]
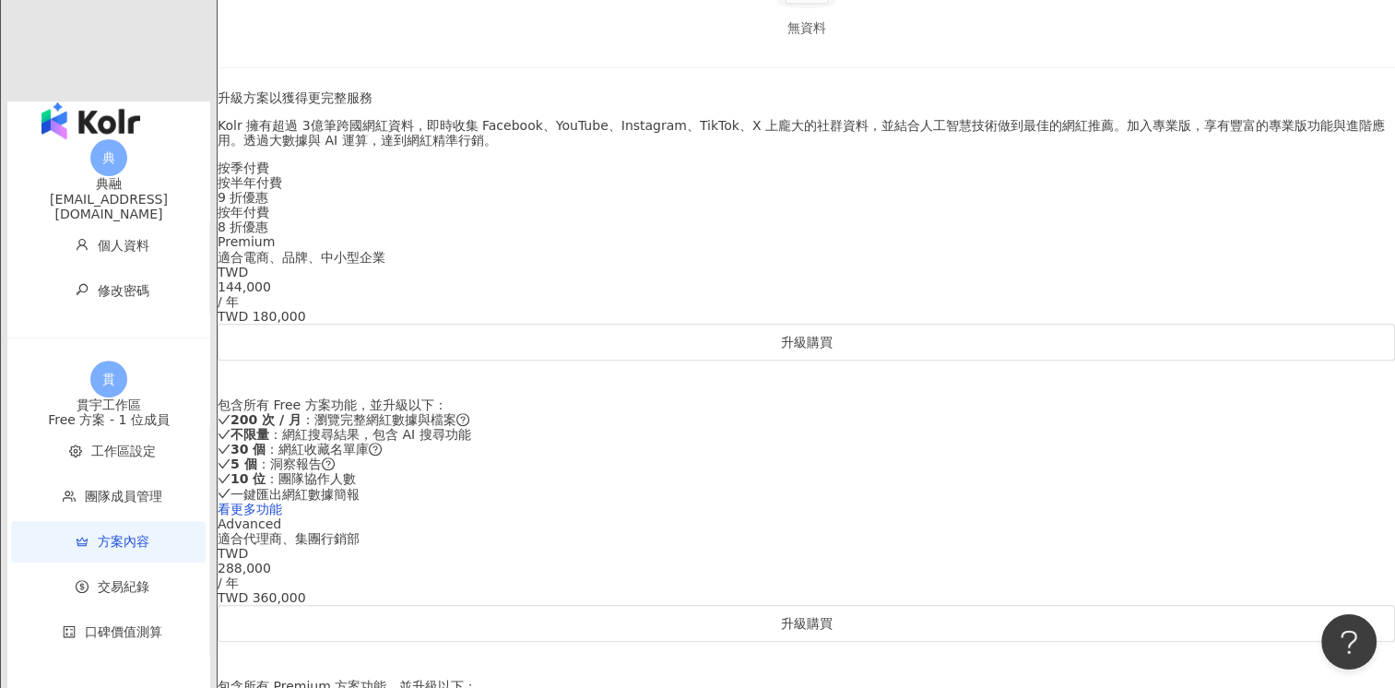
click at [680, 175] on div "按季付費" at bounding box center [806, 167] width 1177 height 15
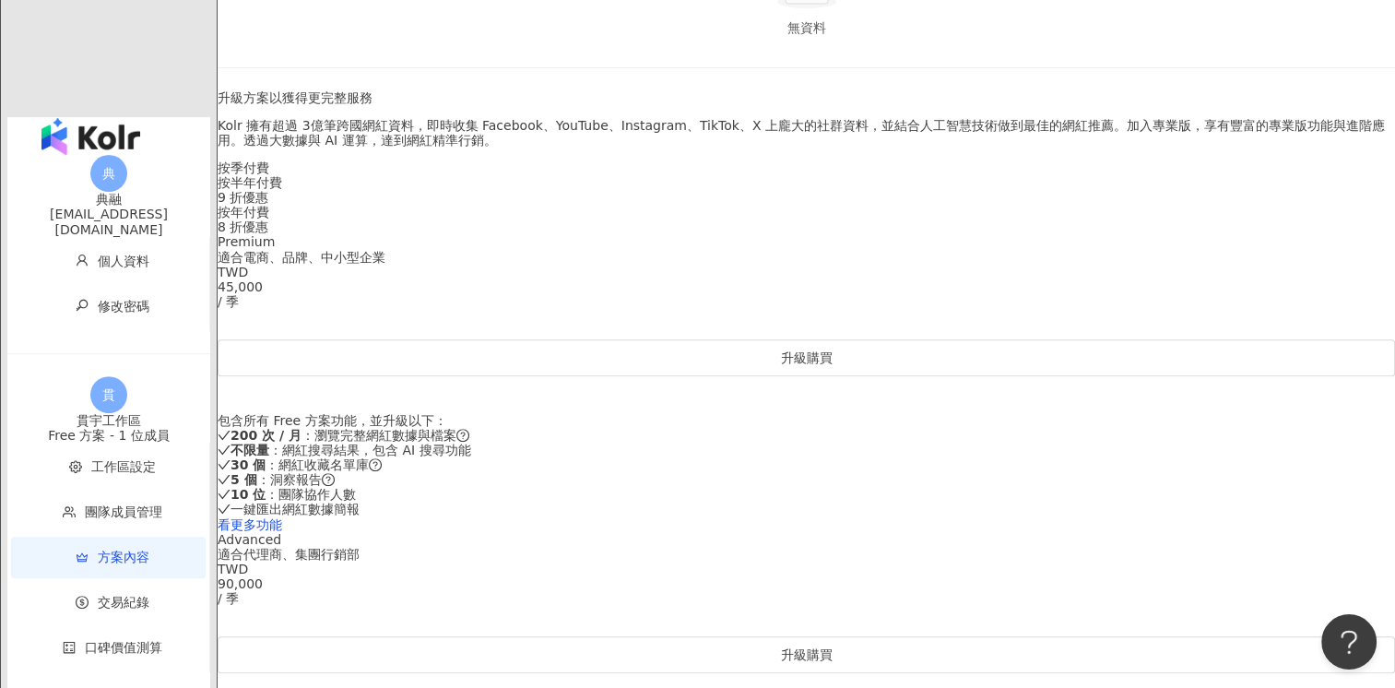
click at [906, 234] on div "按年付費 8 折優惠" at bounding box center [806, 220] width 1177 height 30
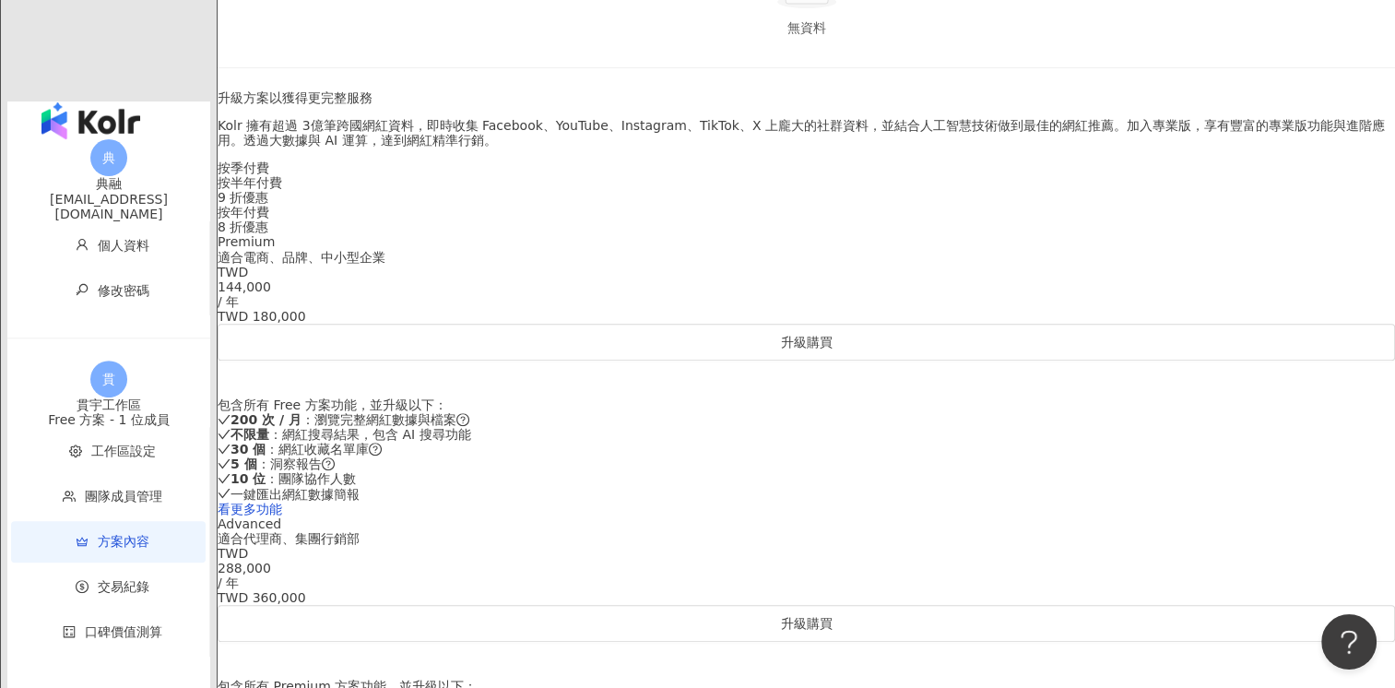
click at [708, 175] on div "按季付費" at bounding box center [806, 167] width 1177 height 15
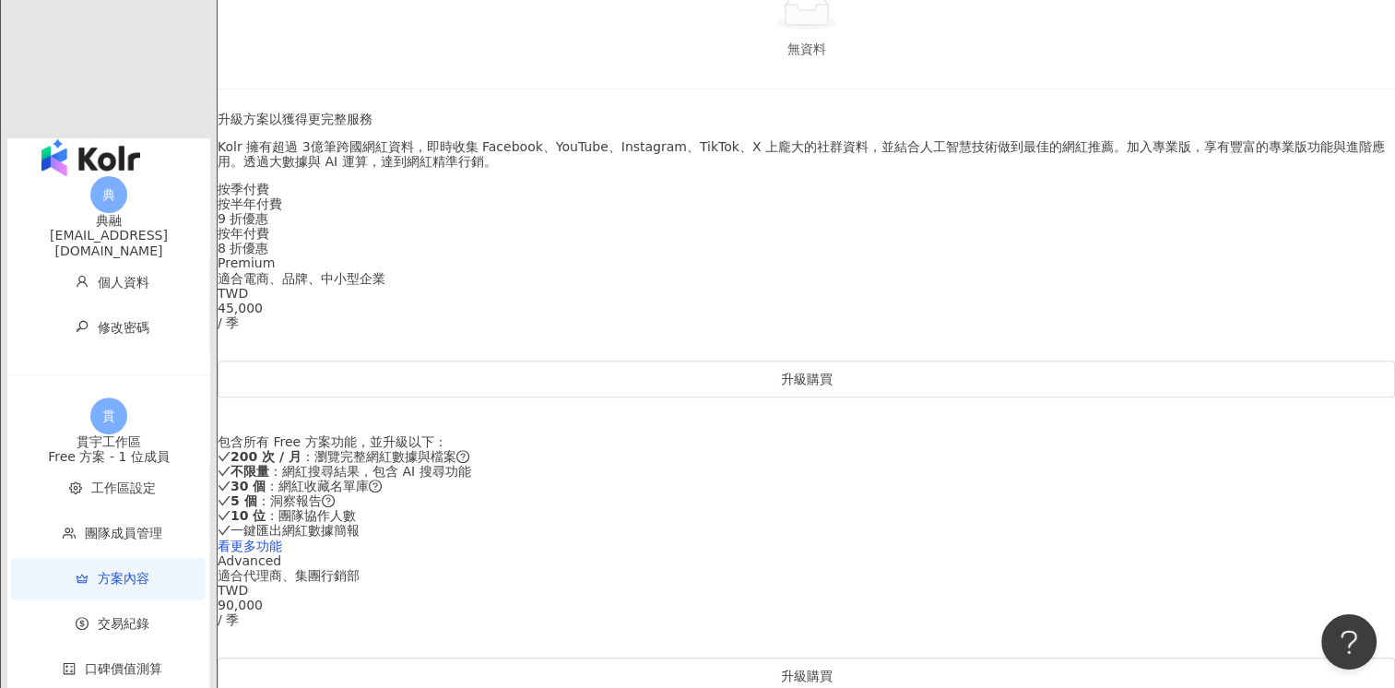
scroll to position [645, 0]
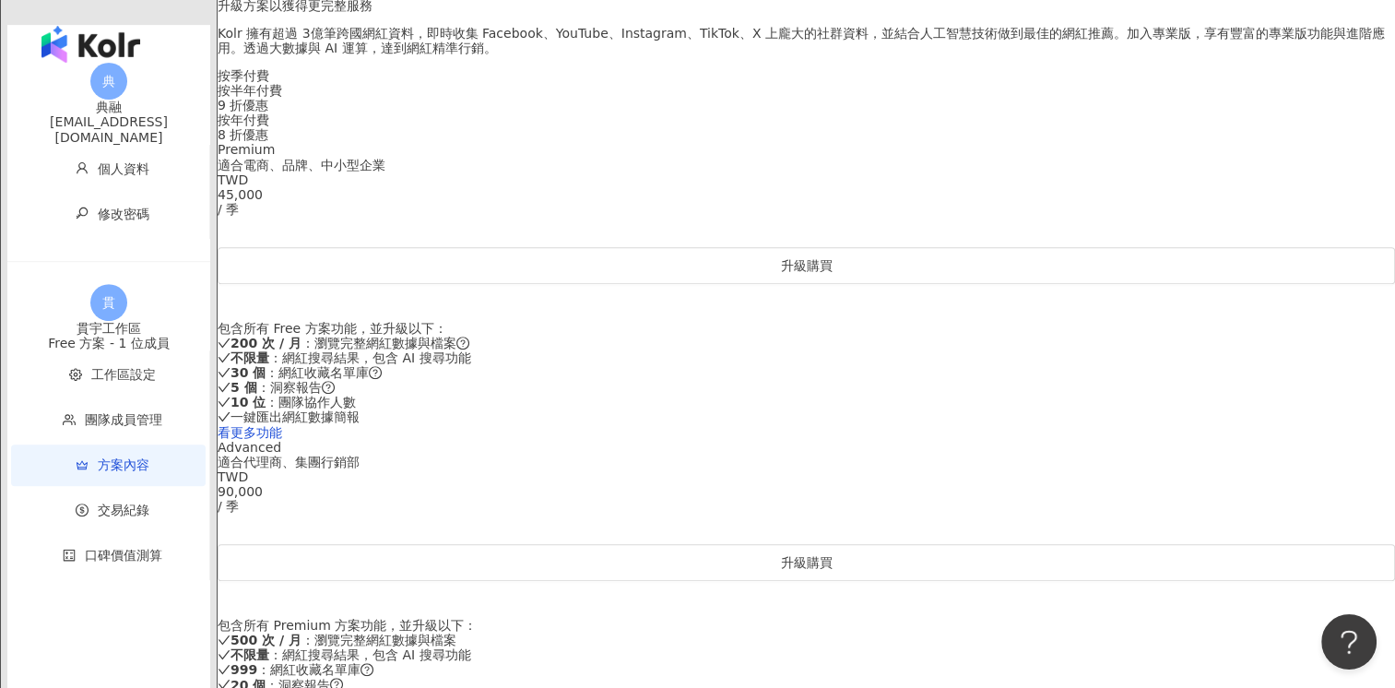
click at [900, 142] on div "按年付費 8 折優惠" at bounding box center [806, 127] width 1177 height 30
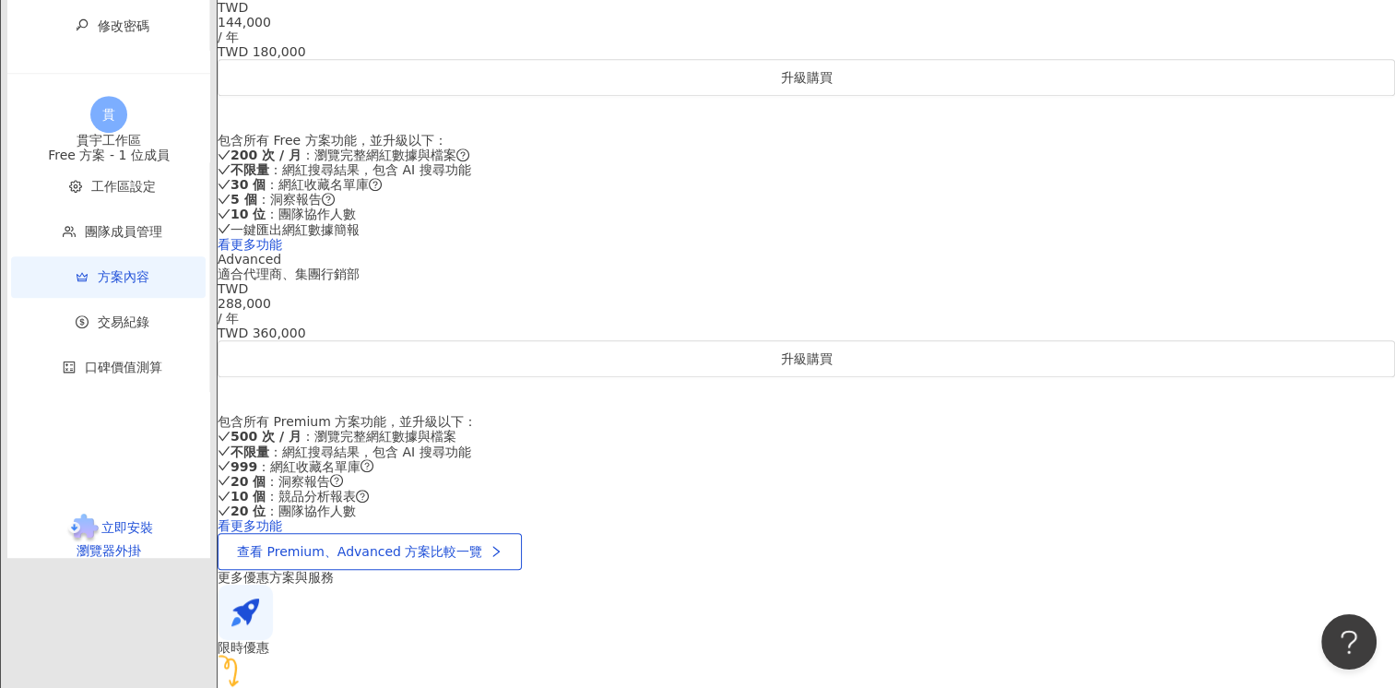
scroll to position [830, 0]
